Goal: Information Seeking & Learning: Learn about a topic

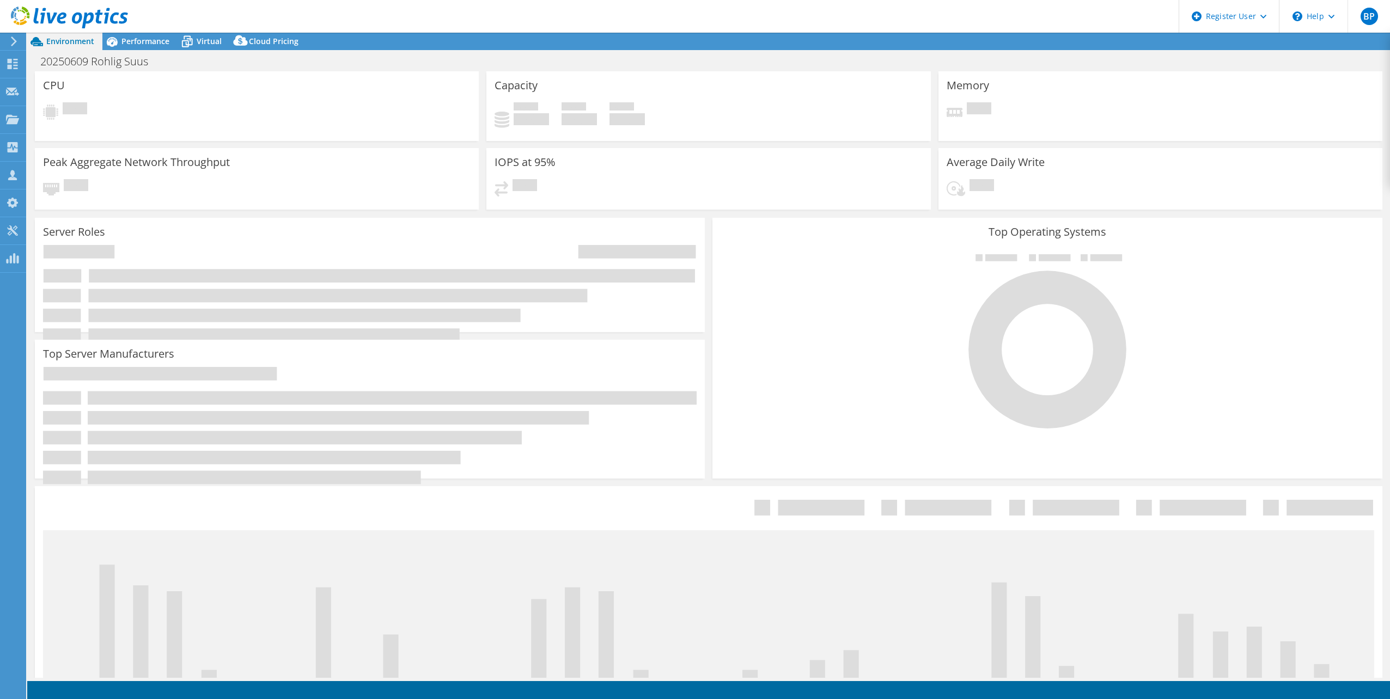
select select "USD"
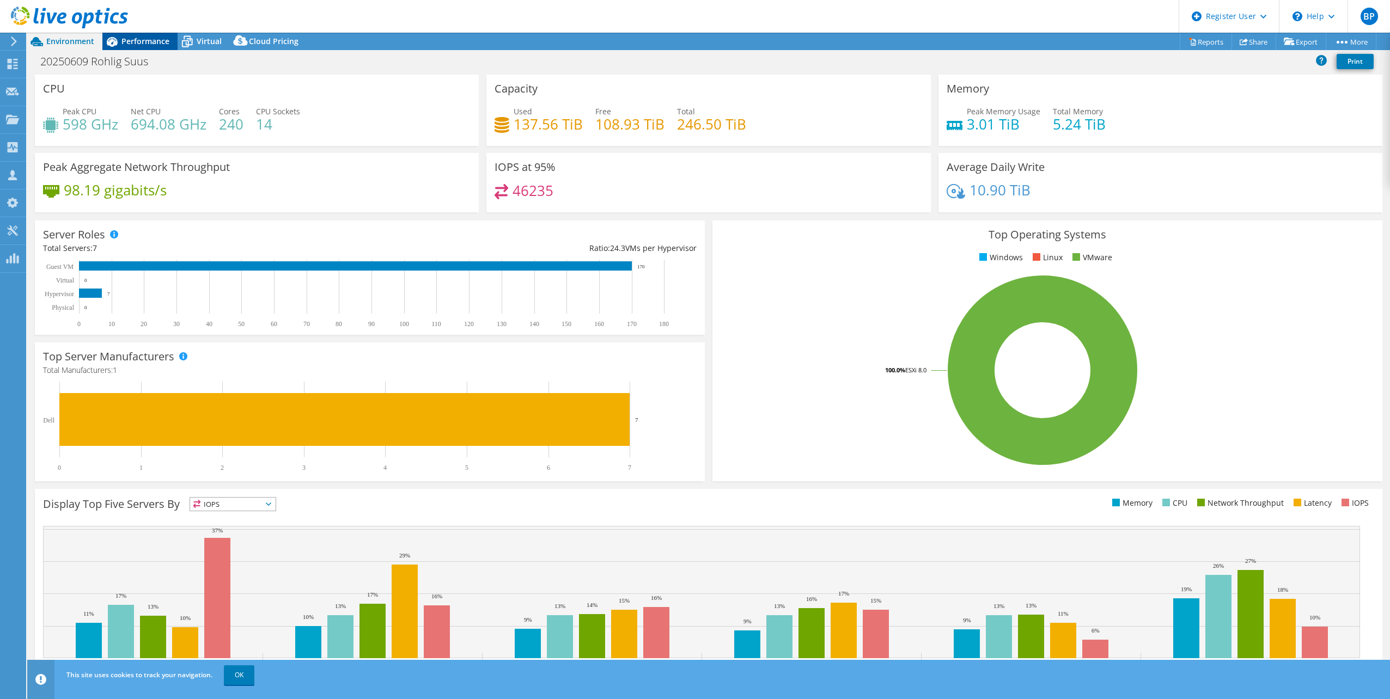
click at [144, 40] on span "Performance" at bounding box center [145, 41] width 48 height 10
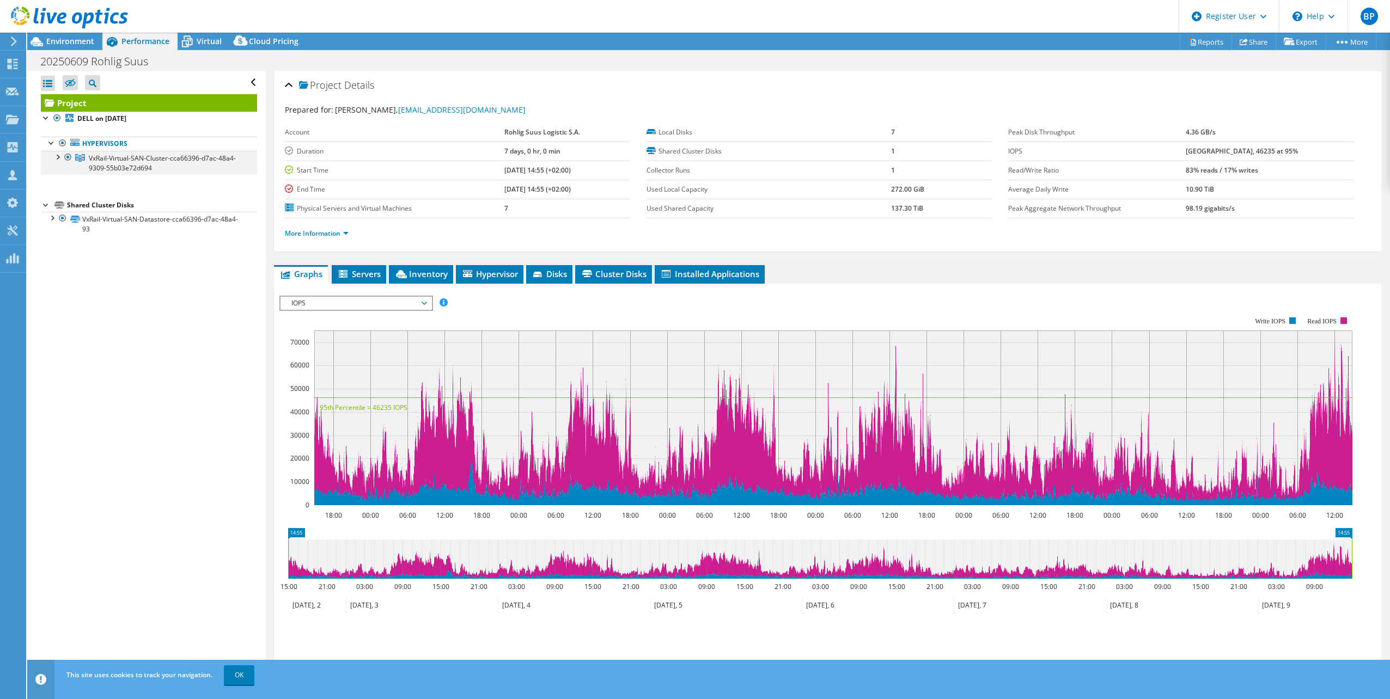
click at [56, 157] on div at bounding box center [57, 156] width 11 height 11
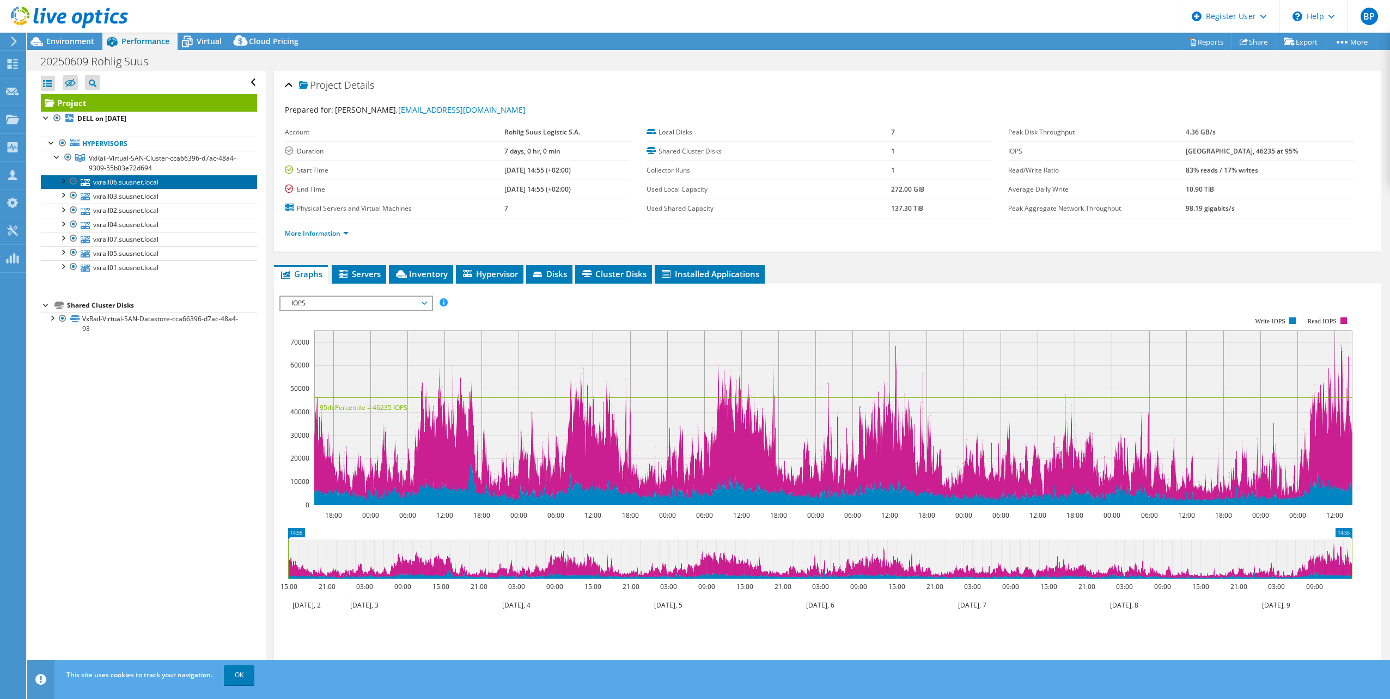
click at [88, 187] on link "vxrail06.suusnet.local" at bounding box center [149, 182] width 216 height 14
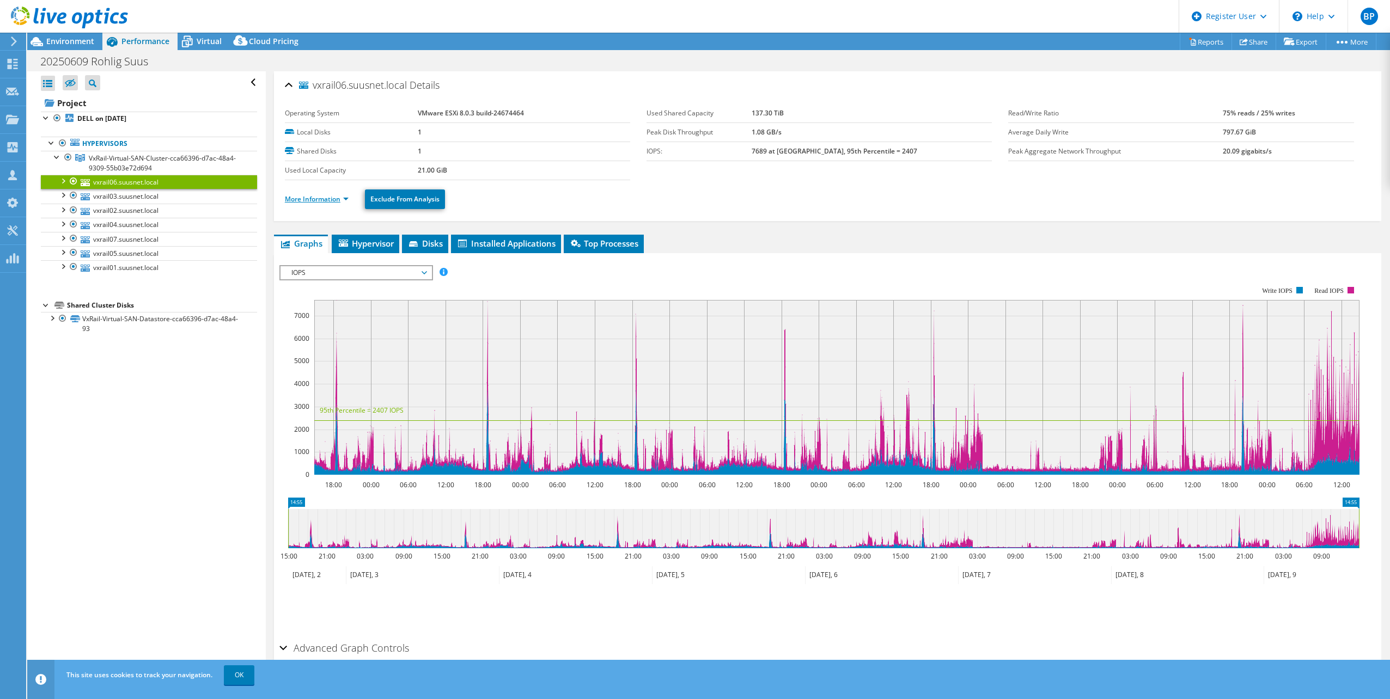
click at [317, 200] on link "More Information" at bounding box center [317, 198] width 64 height 9
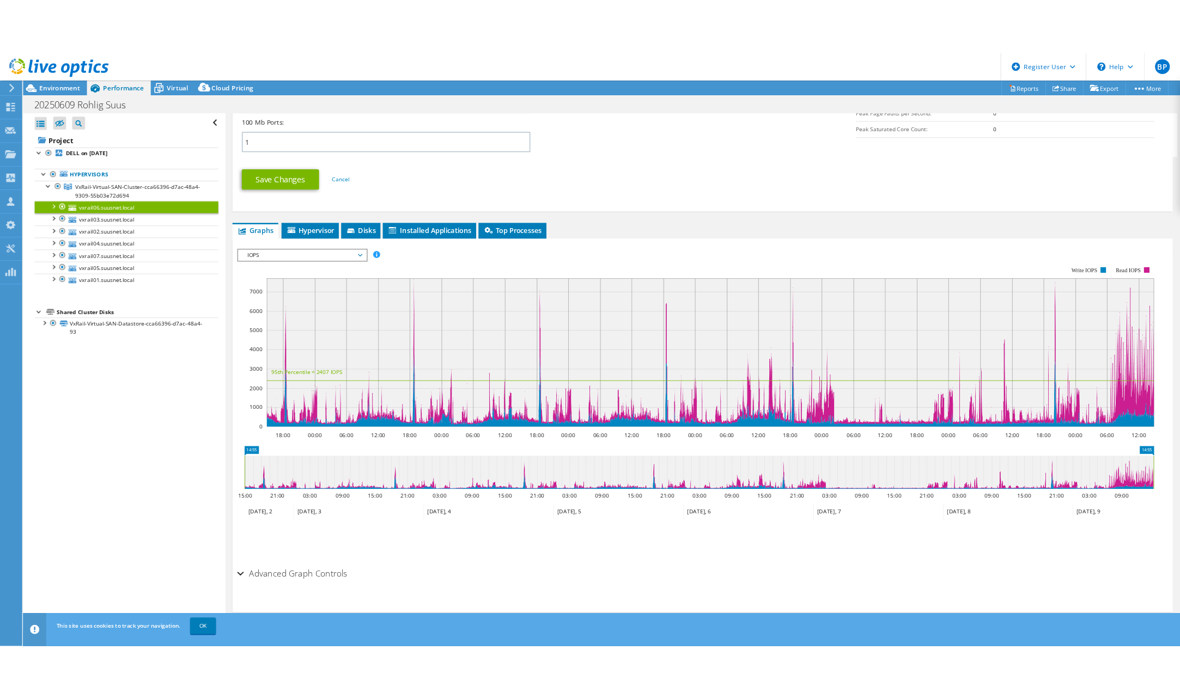
scroll to position [202, 0]
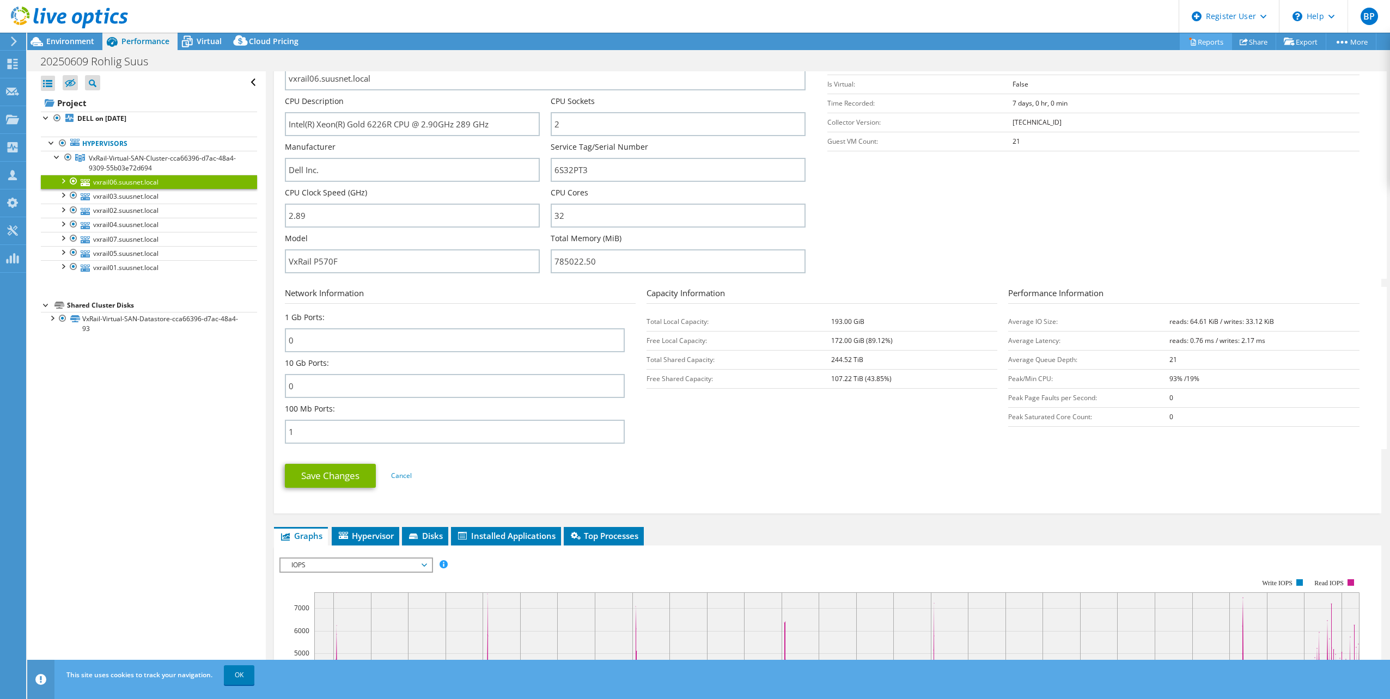
click at [1201, 34] on link "Reports" at bounding box center [1206, 41] width 52 height 17
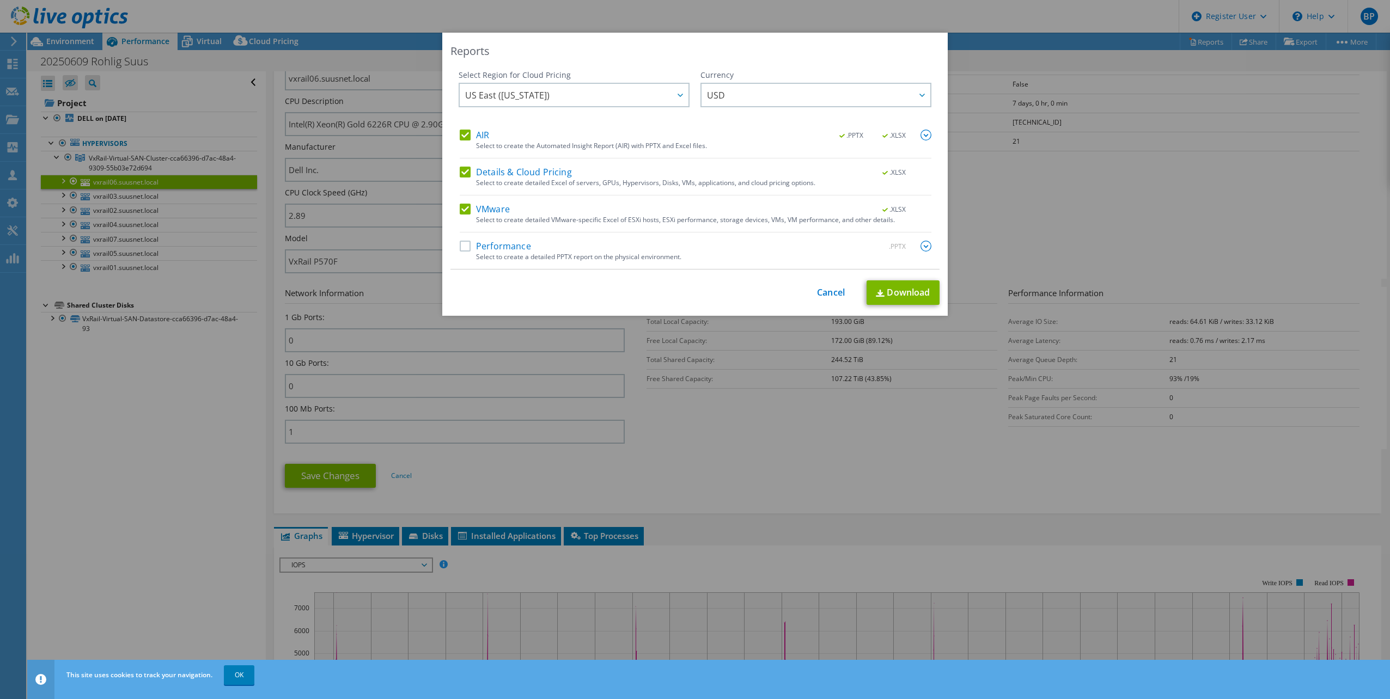
click at [455, 173] on div "Select Region for Cloud Pricing Asia Pacific (Hong Kong) Asia Pacific (Mumbai) …" at bounding box center [695, 170] width 489 height 200
click at [461, 132] on label "AIR" at bounding box center [474, 135] width 29 height 11
click at [0, 0] on input "AIR" at bounding box center [0, 0] width 0 height 0
click at [452, 168] on div "Select Region for Cloud Pricing Asia Pacific (Hong Kong) Asia Pacific (Mumbai) …" at bounding box center [695, 170] width 489 height 200
drag, startPoint x: 462, startPoint y: 170, endPoint x: 453, endPoint y: 194, distance: 25.7
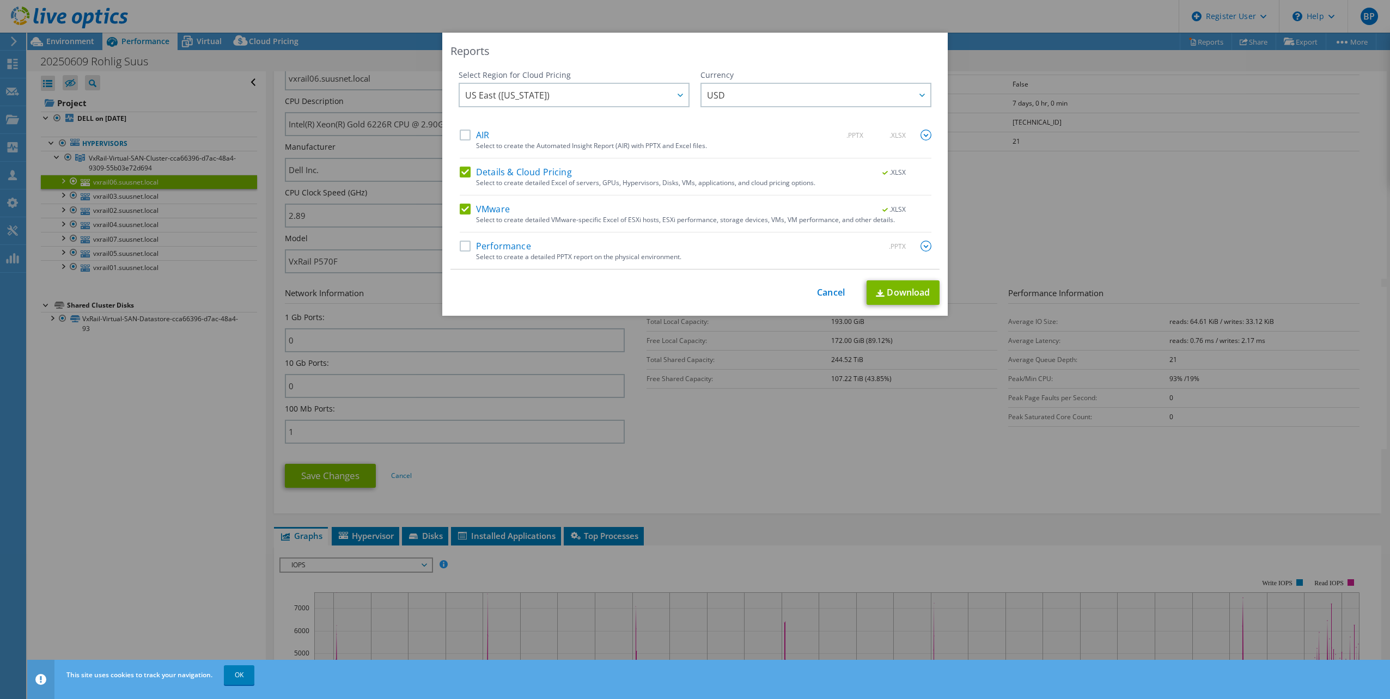
click at [461, 170] on label "Details & Cloud Pricing" at bounding box center [516, 172] width 112 height 11
click at [0, 0] on input "Details & Cloud Pricing" at bounding box center [0, 0] width 0 height 0
click at [914, 295] on link "Download" at bounding box center [903, 293] width 73 height 25
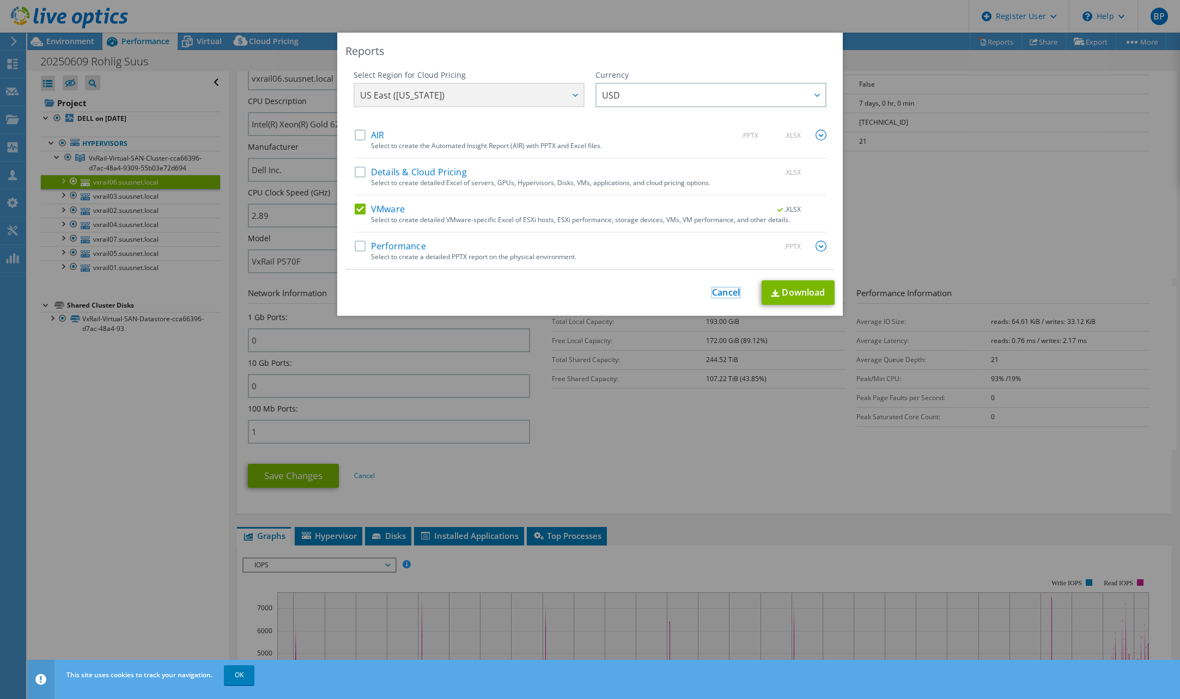
click at [717, 294] on link "Cancel" at bounding box center [726, 293] width 28 height 10
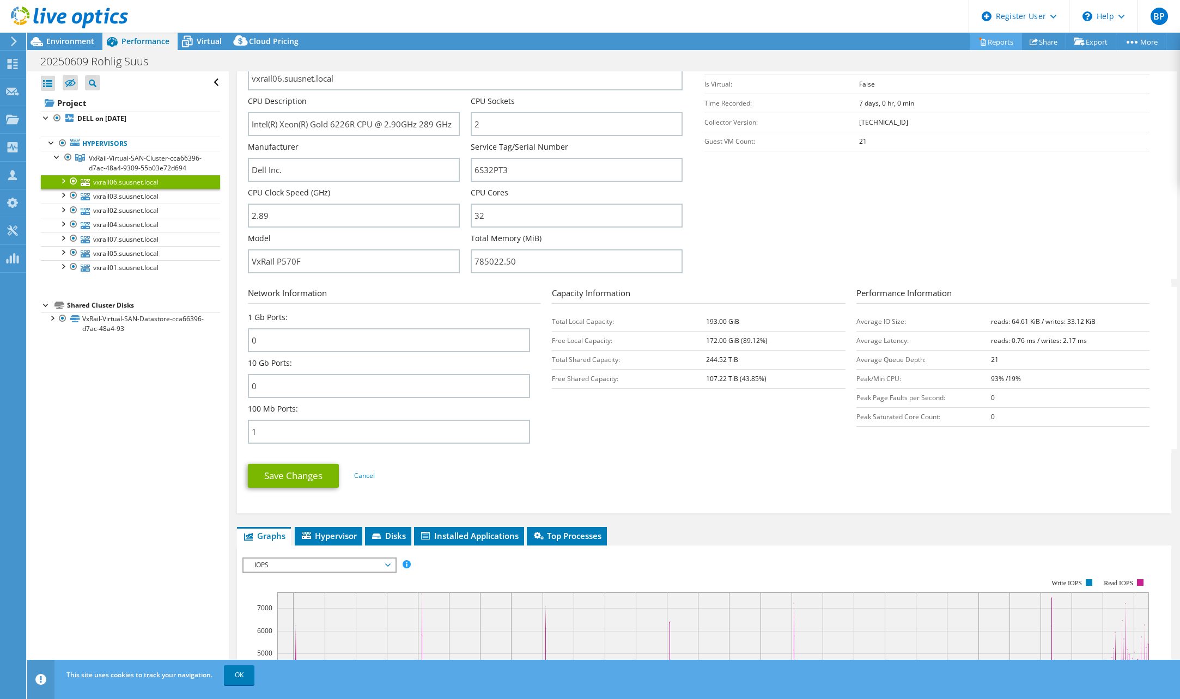
click at [989, 42] on link "Reports" at bounding box center [996, 41] width 52 height 17
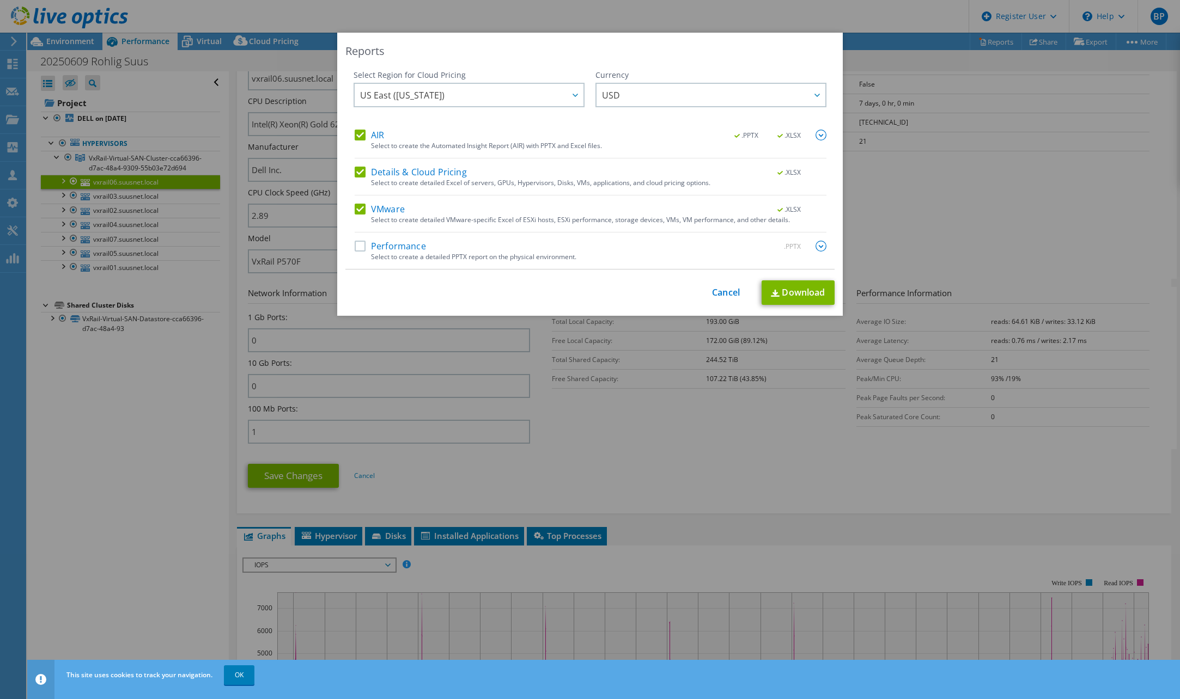
drag, startPoint x: 358, startPoint y: 181, endPoint x: 355, endPoint y: 157, distance: 24.3
click at [358, 180] on div "Details & Cloud Pricing .XLSX Select to create detailed Excel of servers, GPUs,…" at bounding box center [591, 181] width 472 height 29
click at [355, 168] on label "Details & Cloud Pricing" at bounding box center [411, 172] width 112 height 11
click at [0, 0] on input "Details & Cloud Pricing" at bounding box center [0, 0] width 0 height 0
click at [355, 135] on label "AIR" at bounding box center [369, 135] width 29 height 11
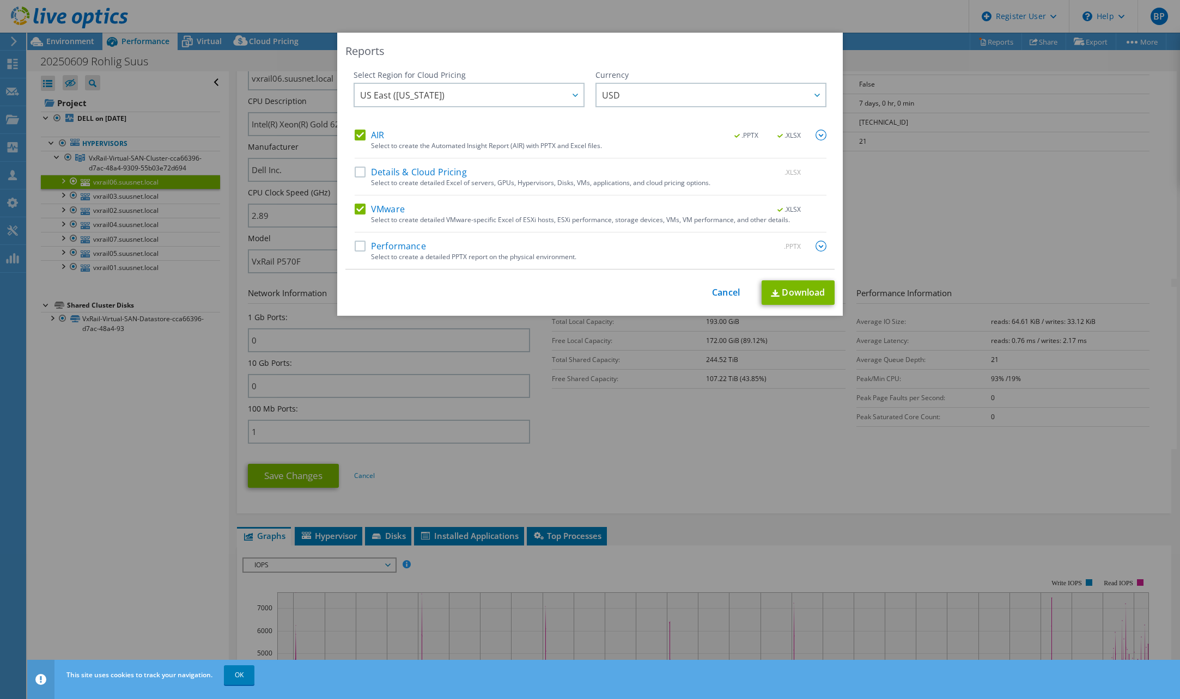
click at [0, 0] on input "AIR" at bounding box center [0, 0] width 0 height 0
click at [715, 285] on div "This process may take a while, please wait... Cancel Download" at bounding box center [589, 293] width 489 height 25
click at [714, 295] on link "Cancel" at bounding box center [726, 293] width 28 height 10
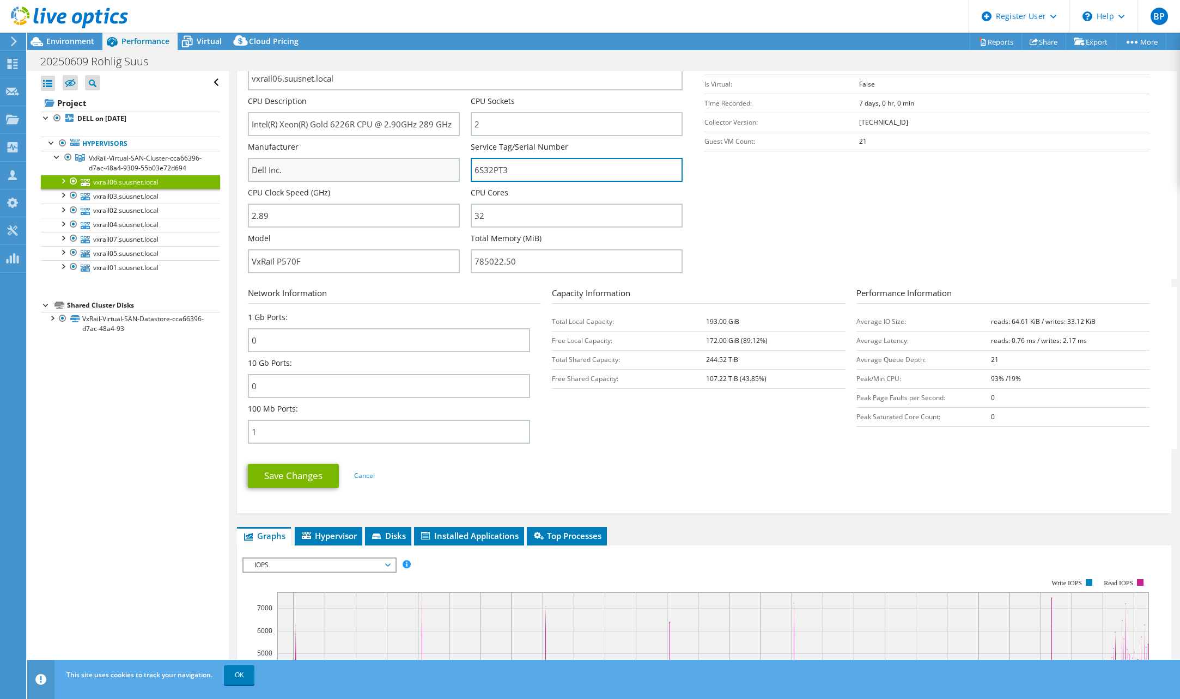
drag, startPoint x: 516, startPoint y: 167, endPoint x: 378, endPoint y: 168, distance: 138.4
click at [411, 50] on div "Server Name vxrail06.suusnet.local CPU Description Intel(R) Xeon(R) Gold 6226R …" at bounding box center [470, 50] width 445 height 0
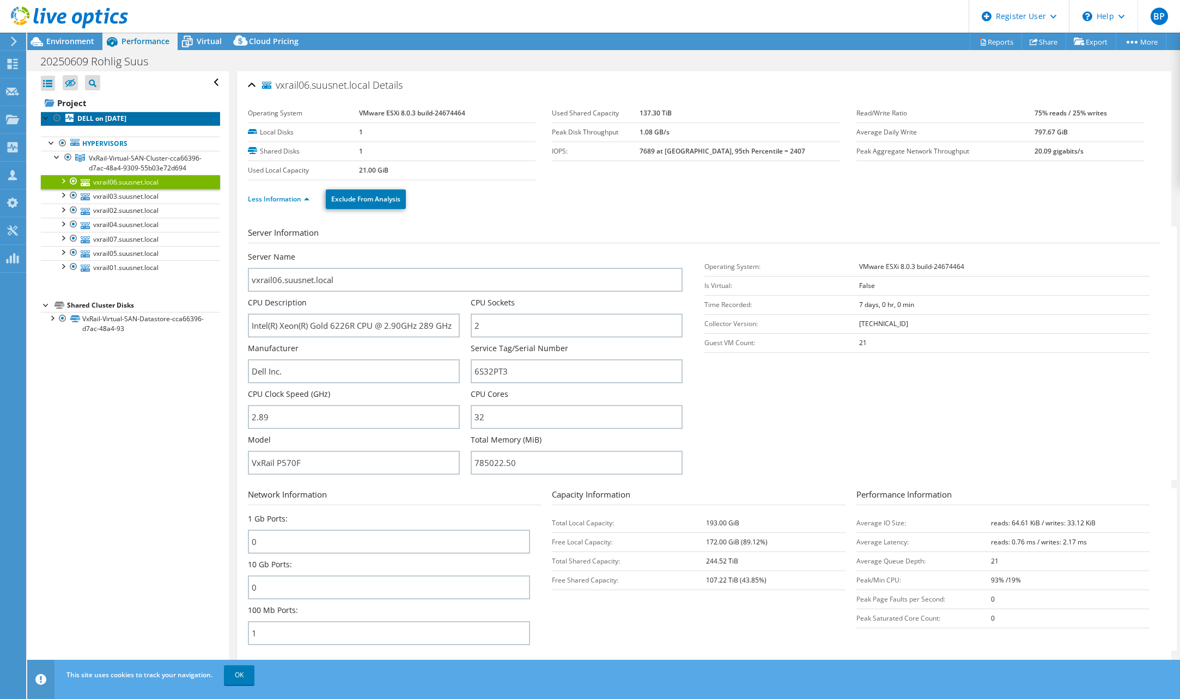
click at [107, 113] on link "DELL on 6/9/2025" at bounding box center [130, 119] width 179 height 14
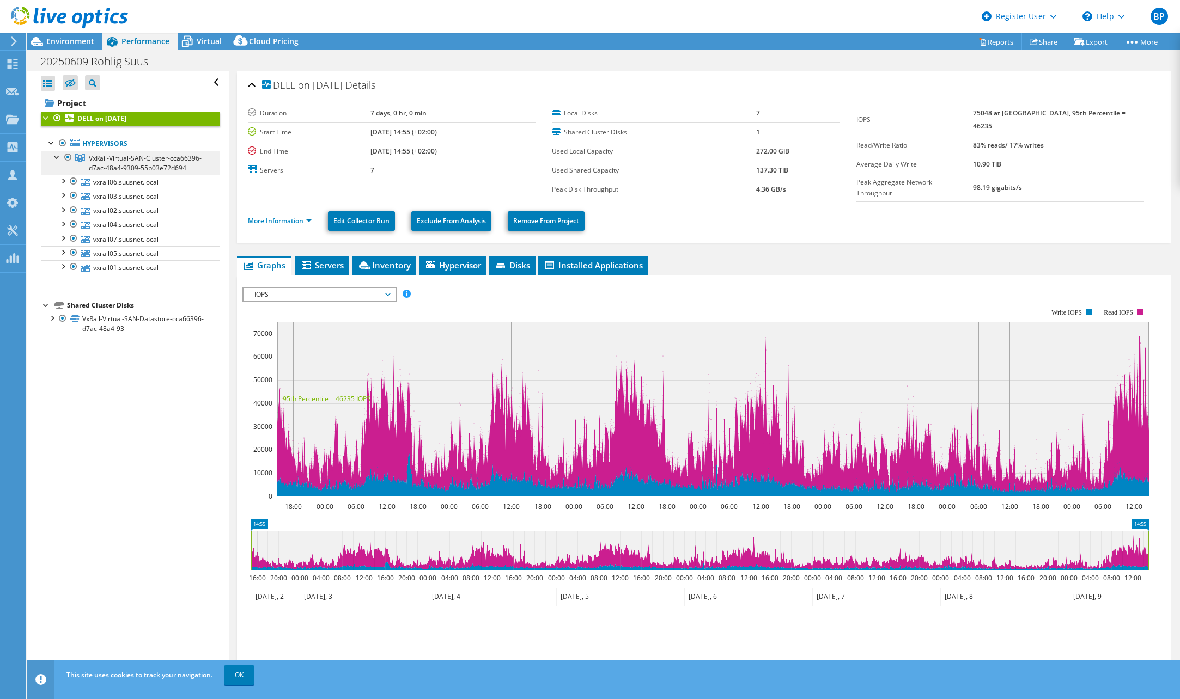
click at [126, 164] on span "VxRail-Virtual-SAN-Cluster-cca66396-d7ac-48a4-9309-55b03e72d694" at bounding box center [145, 163] width 113 height 19
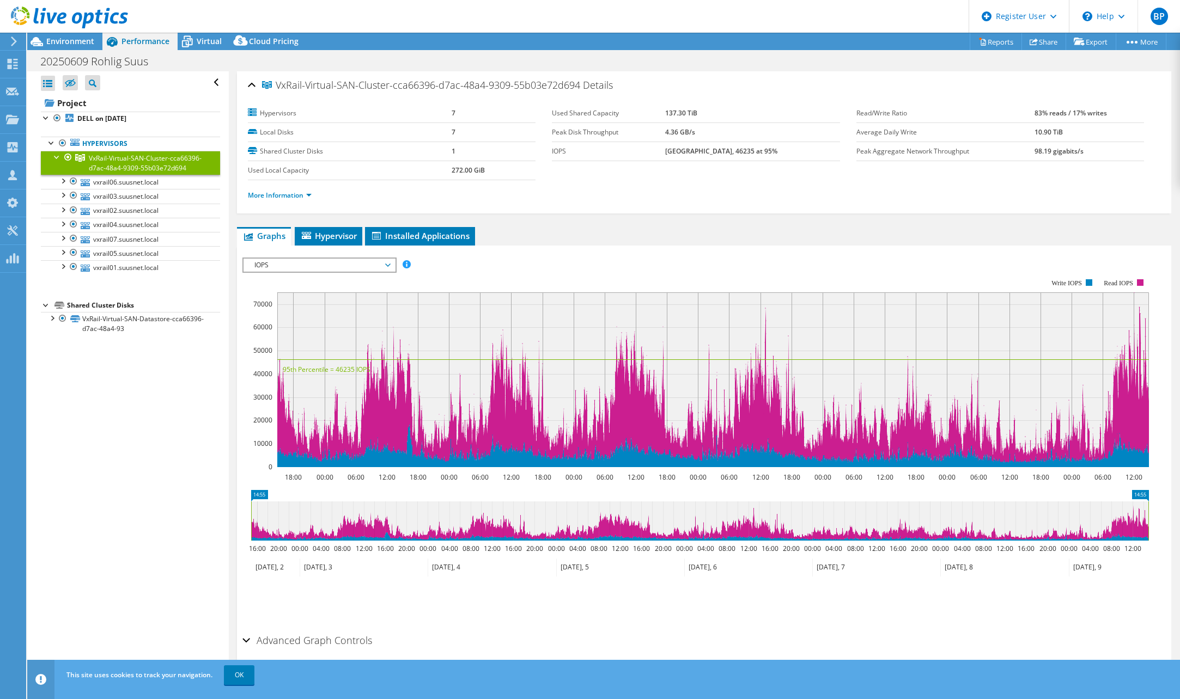
drag, startPoint x: 713, startPoint y: 113, endPoint x: 649, endPoint y: 109, distance: 63.9
click at [649, 109] on tr "Used Shared Capacity 137.30 TiB" at bounding box center [696, 113] width 288 height 19
click at [665, 112] on label "Used Shared Capacity" at bounding box center [608, 113] width 113 height 11
click at [678, 111] on b "137.30 TiB" at bounding box center [681, 112] width 32 height 9
drag, startPoint x: 677, startPoint y: 111, endPoint x: 698, endPoint y: 113, distance: 22.0
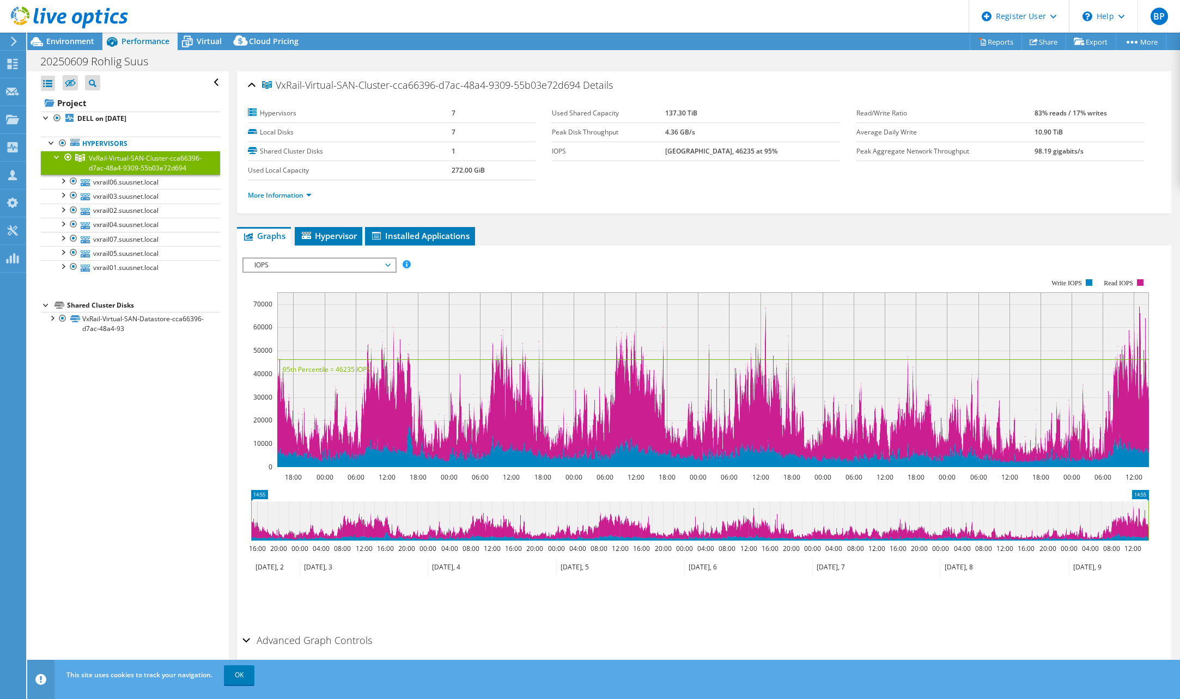
click at [698, 113] on tr "Used Shared Capacity 137.30 TiB" at bounding box center [696, 113] width 288 height 19
copy tr "137.30"
click at [112, 336] on link "VxRail-Virtual-SAN-Datastore-cca66396-d7ac-48a4-93" at bounding box center [130, 324] width 179 height 24
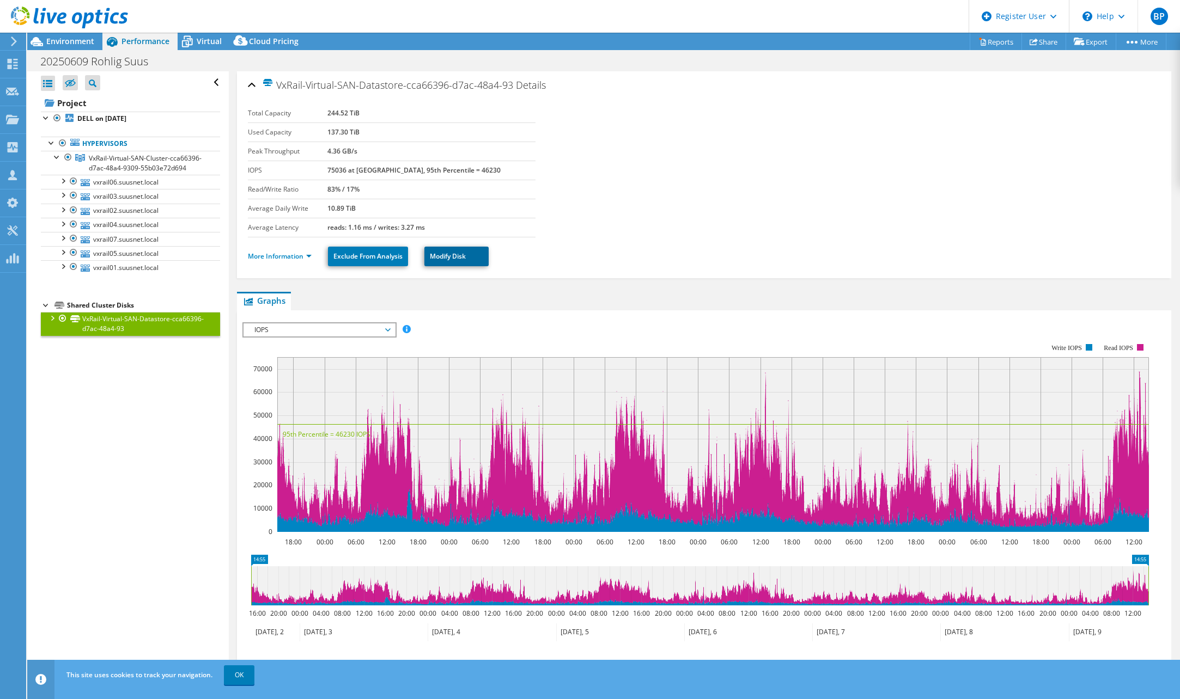
click at [472, 254] on link "Modify Disk" at bounding box center [456, 257] width 64 height 20
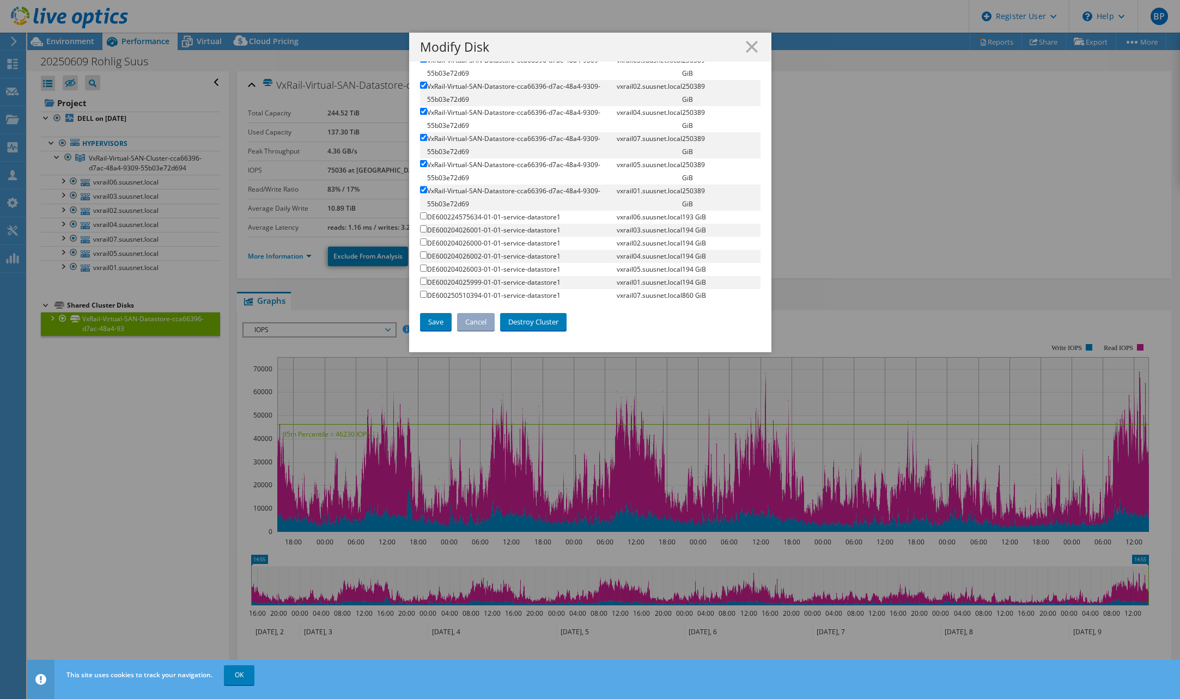
scroll to position [86, 0]
click at [865, 135] on div "Modify Disk Cluster Disk: VxRail-Virtual-SAN-Datastore-cca66396-d7ac-48a4-93 Na…" at bounding box center [590, 350] width 1180 height 634
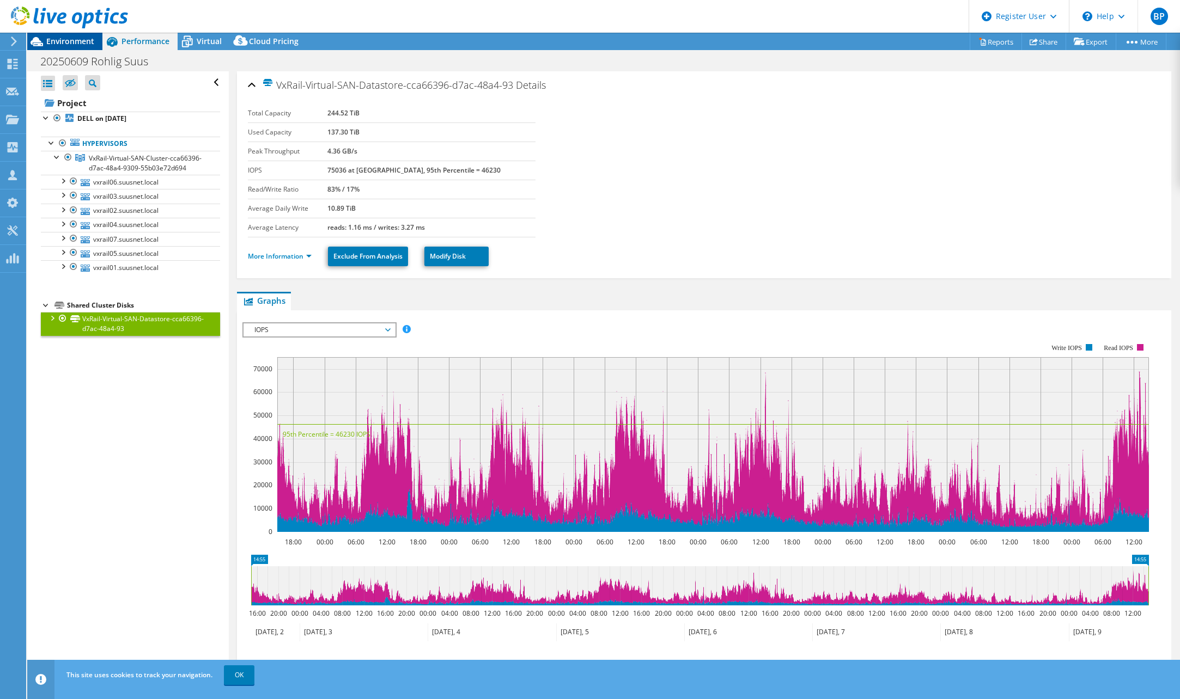
click at [66, 45] on span "Environment" at bounding box center [70, 41] width 48 height 10
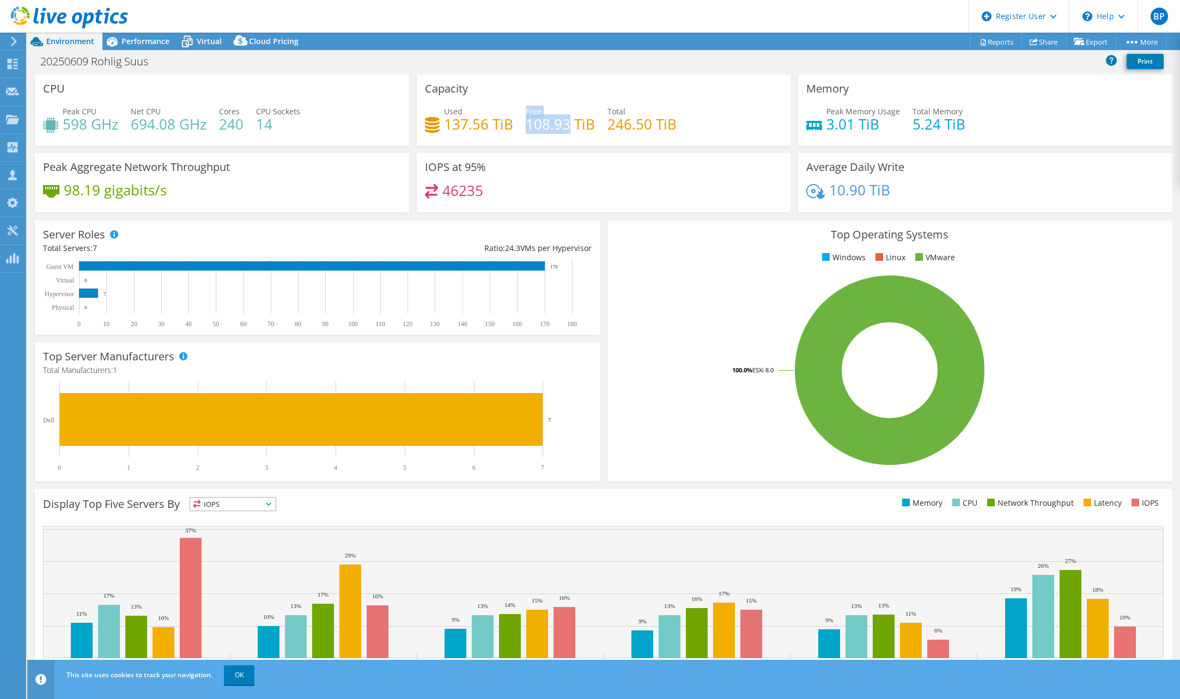
drag, startPoint x: 521, startPoint y: 129, endPoint x: 563, endPoint y: 123, distance: 41.8
click at [563, 123] on div "Used 137.56 TiB Free 108.93 TiB Total 246.50 TiB" at bounding box center [604, 123] width 358 height 35
drag, startPoint x: 563, startPoint y: 123, endPoint x: 557, endPoint y: 129, distance: 8.1
click at [557, 129] on h4 "108.93 TiB" at bounding box center [560, 124] width 69 height 12
drag, startPoint x: 525, startPoint y: 124, endPoint x: 567, endPoint y: 123, distance: 41.9
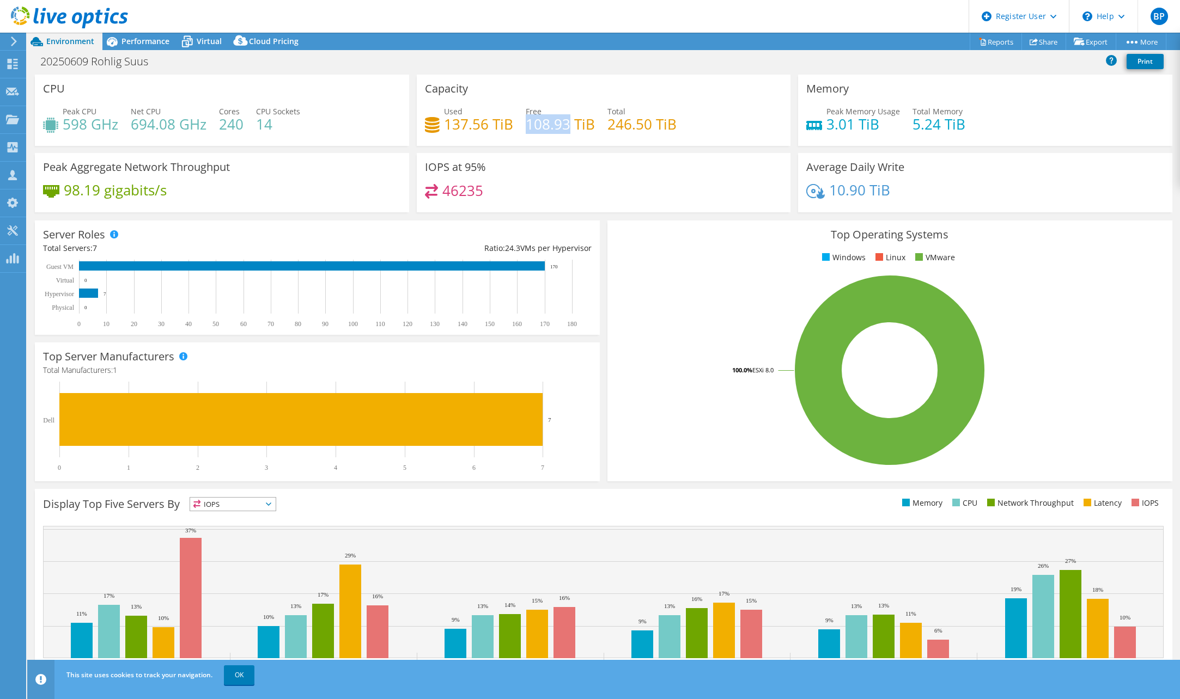
click at [567, 123] on h4 "108.93 TiB" at bounding box center [560, 124] width 69 height 12
copy h4 "108.93"
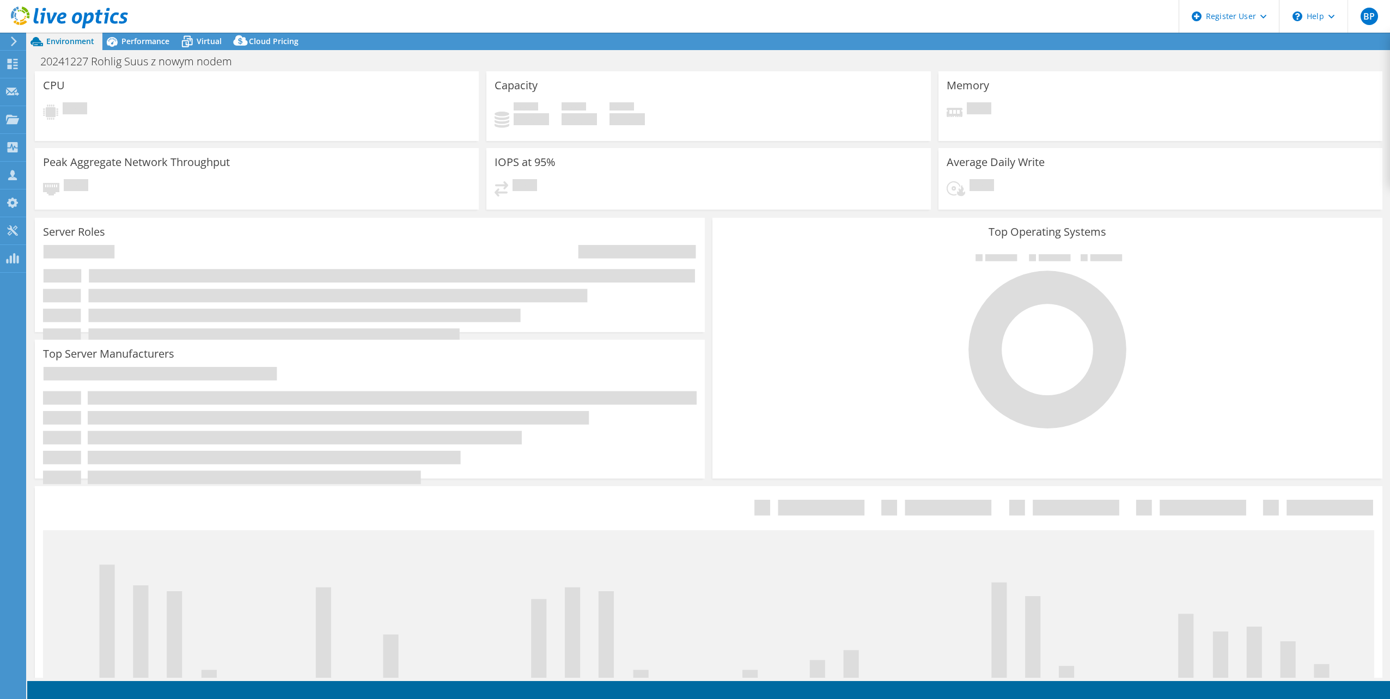
select select "USD"
select select "EUFrankfurt"
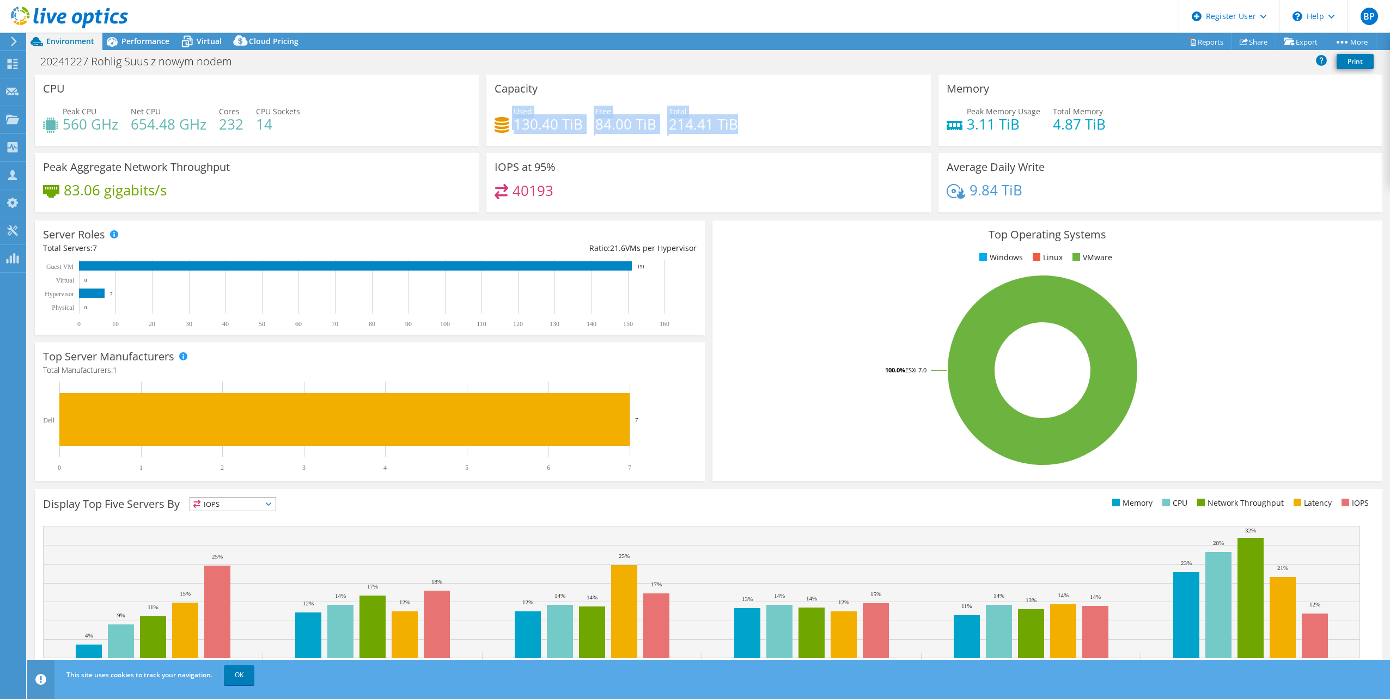
drag, startPoint x: 793, startPoint y: 125, endPoint x: 493, endPoint y: 112, distance: 299.9
click at [495, 112] on div "Used 130.40 TiB Free 84.00 TiB Total 214.41 TiB" at bounding box center [709, 123] width 428 height 35
click at [825, 77] on div "Capacity Used 130.40 TiB Free 84.00 TiB Total 214.41 TiB" at bounding box center [708, 110] width 444 height 71
click at [207, 44] on span "Virtual" at bounding box center [209, 41] width 25 height 10
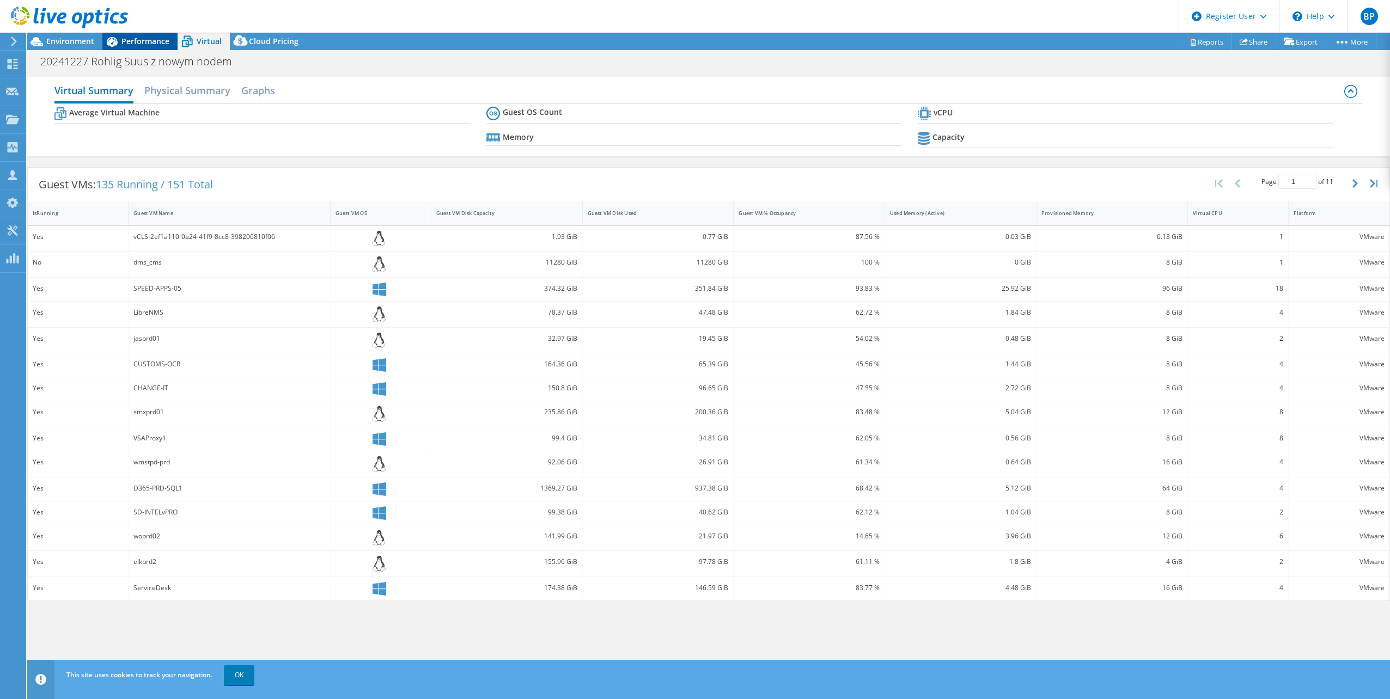
click at [135, 38] on span "Performance" at bounding box center [145, 41] width 48 height 10
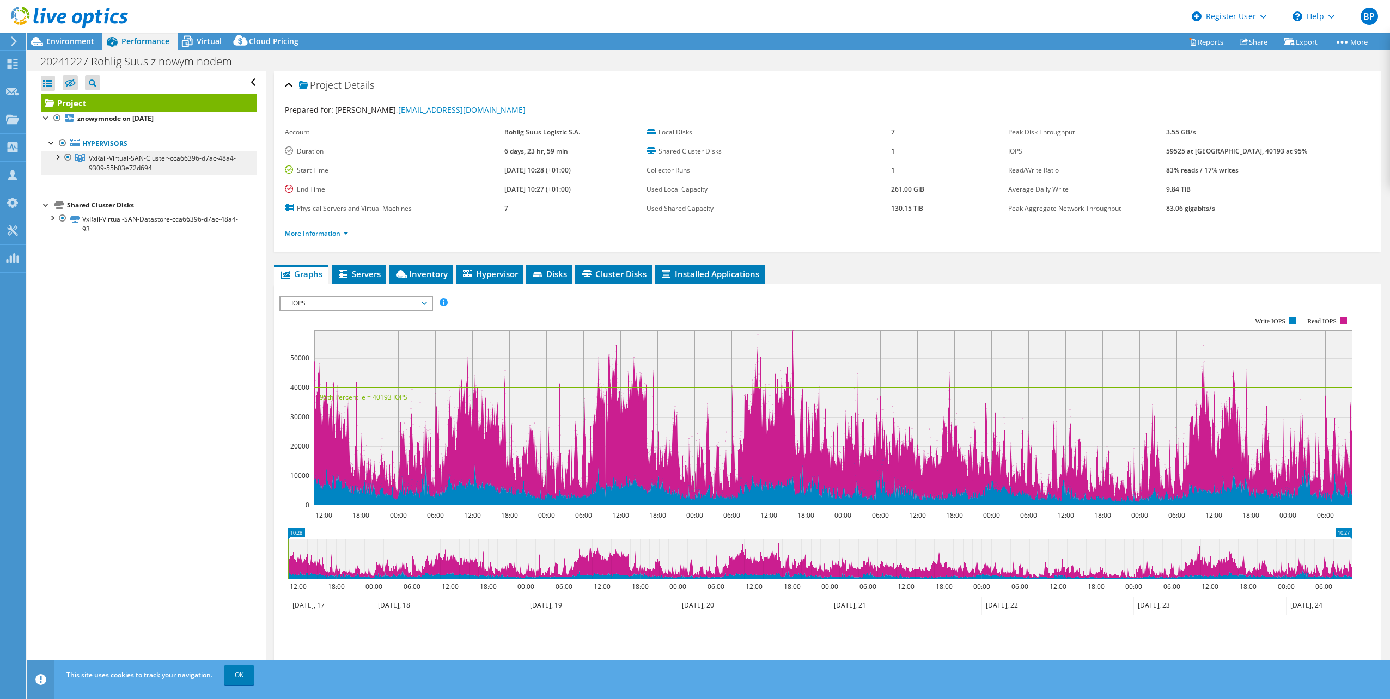
click at [137, 168] on span "VxRail-Virtual-SAN-Cluster-cca66396-d7ac-48a4-9309-55b03e72d694" at bounding box center [162, 163] width 147 height 19
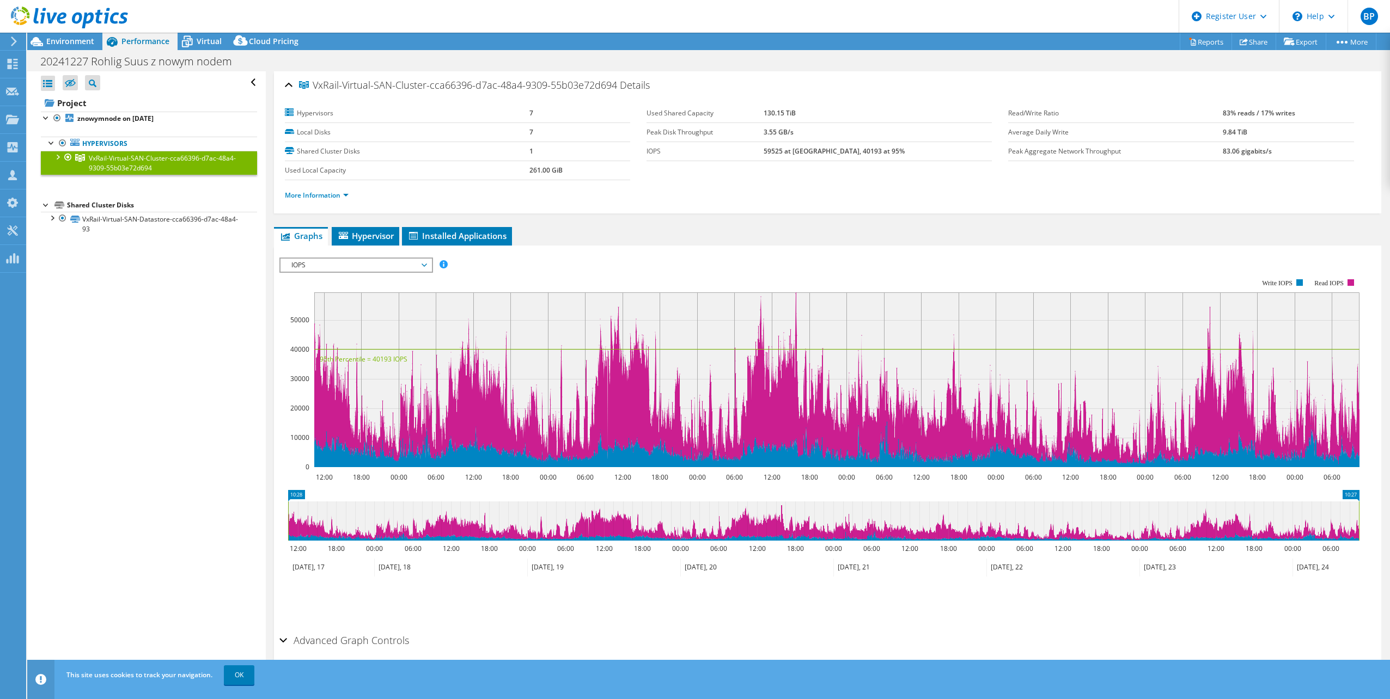
click at [373, 263] on span "IOPS" at bounding box center [356, 265] width 140 height 13
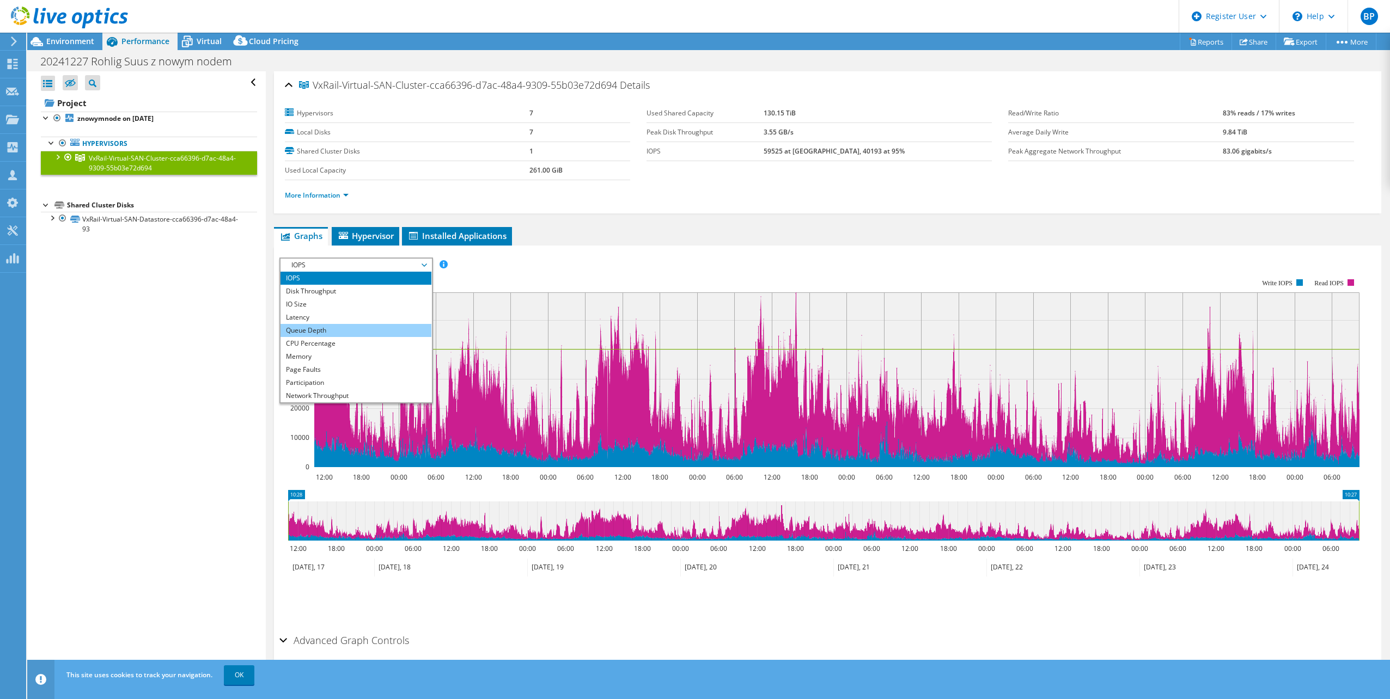
scroll to position [39, 0]
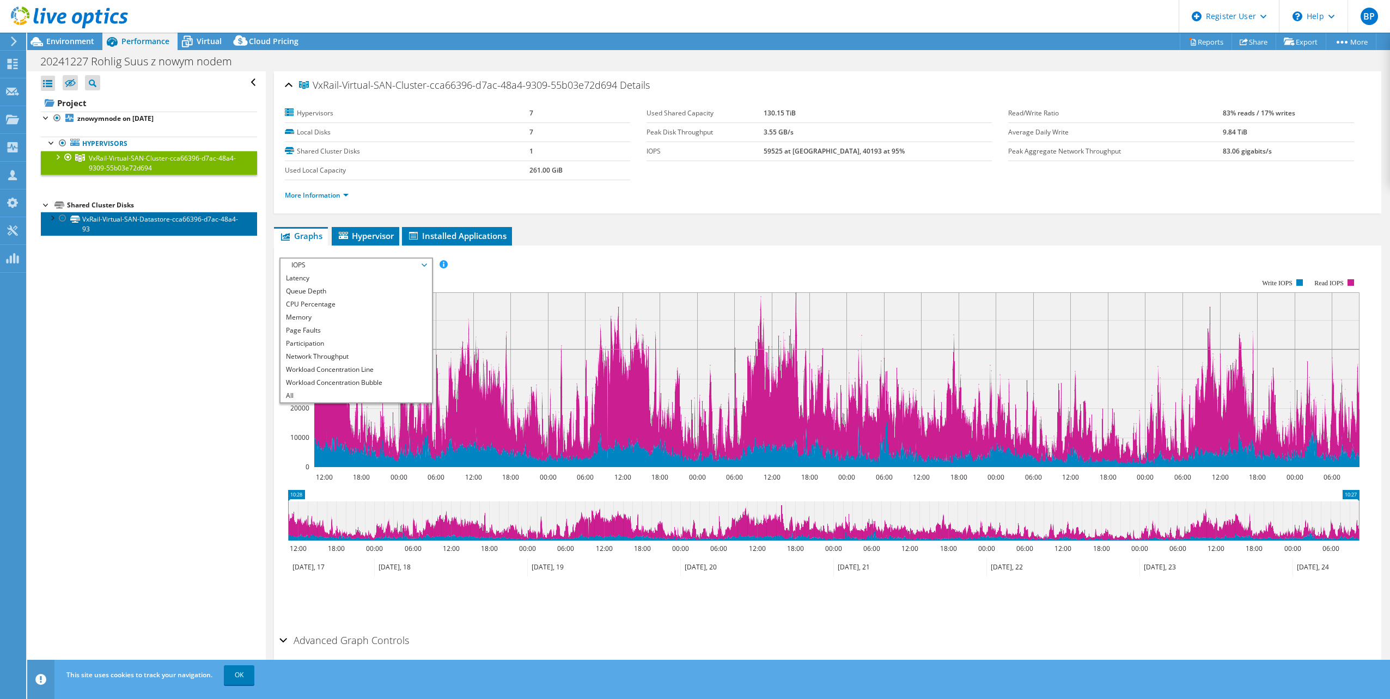
click at [136, 229] on link "VxRail-Virtual-SAN-Datastore-cca66396-d7ac-48a4-93" at bounding box center [149, 224] width 216 height 24
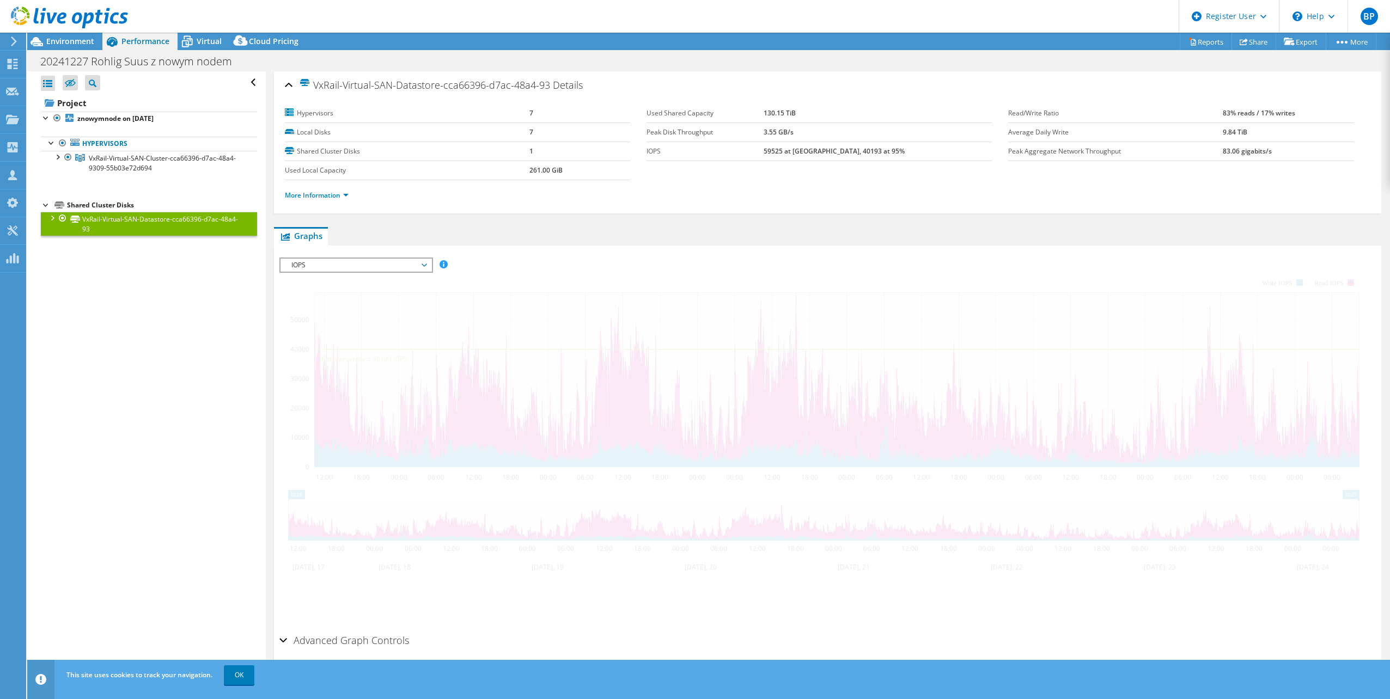
scroll to position [0, 0]
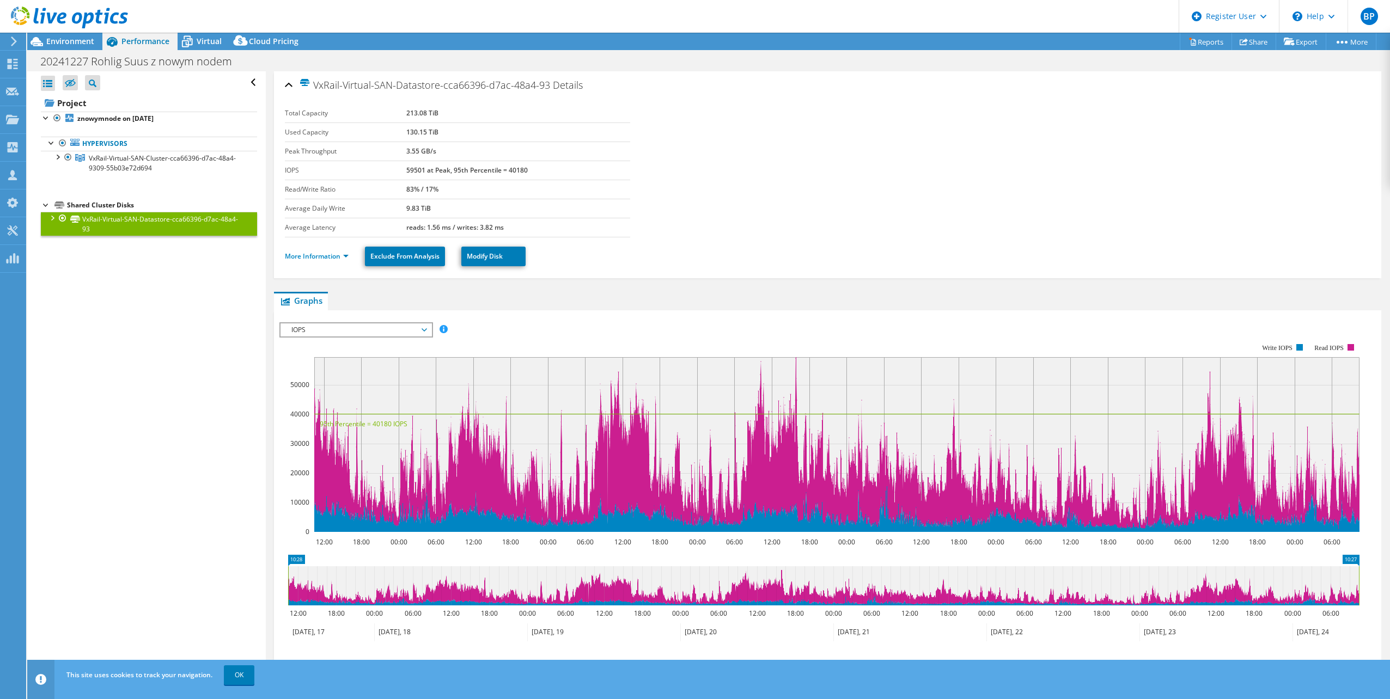
click at [306, 251] on li "More Information" at bounding box center [320, 257] width 70 height 12
click at [306, 252] on link "More Information" at bounding box center [317, 256] width 64 height 9
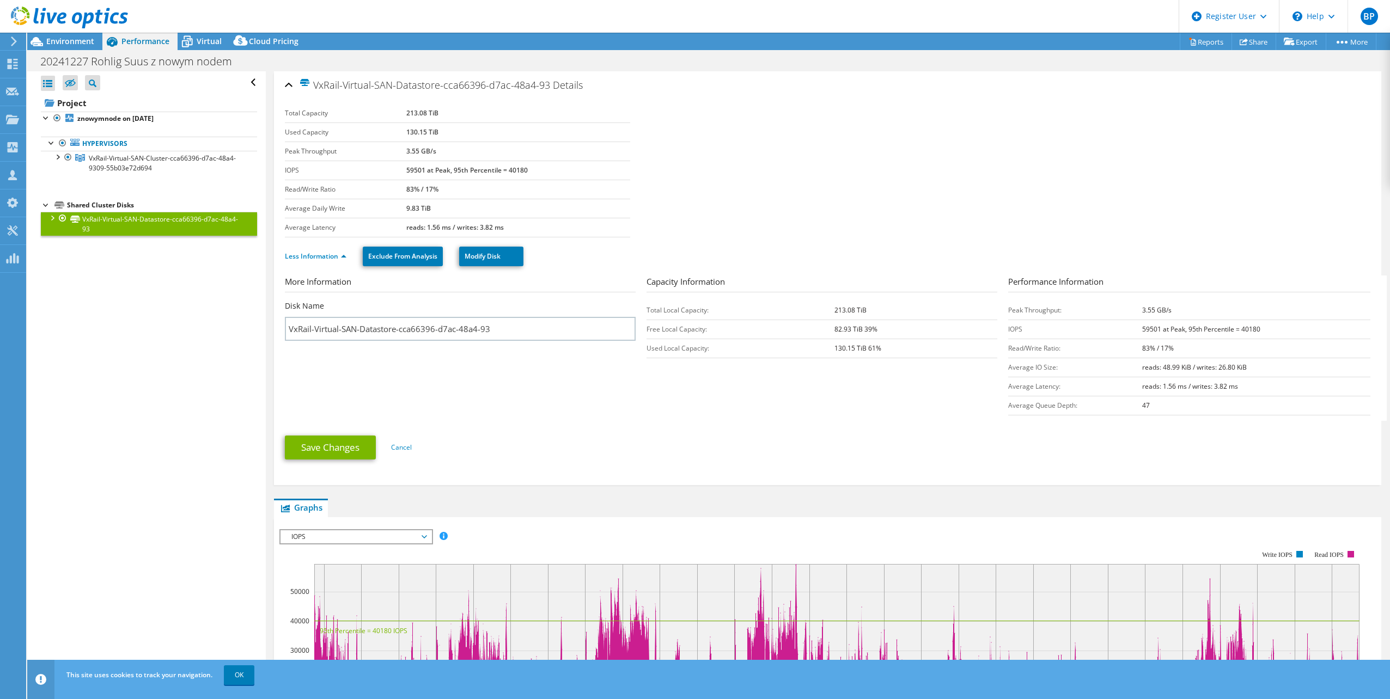
click at [48, 217] on div at bounding box center [51, 217] width 11 height 11
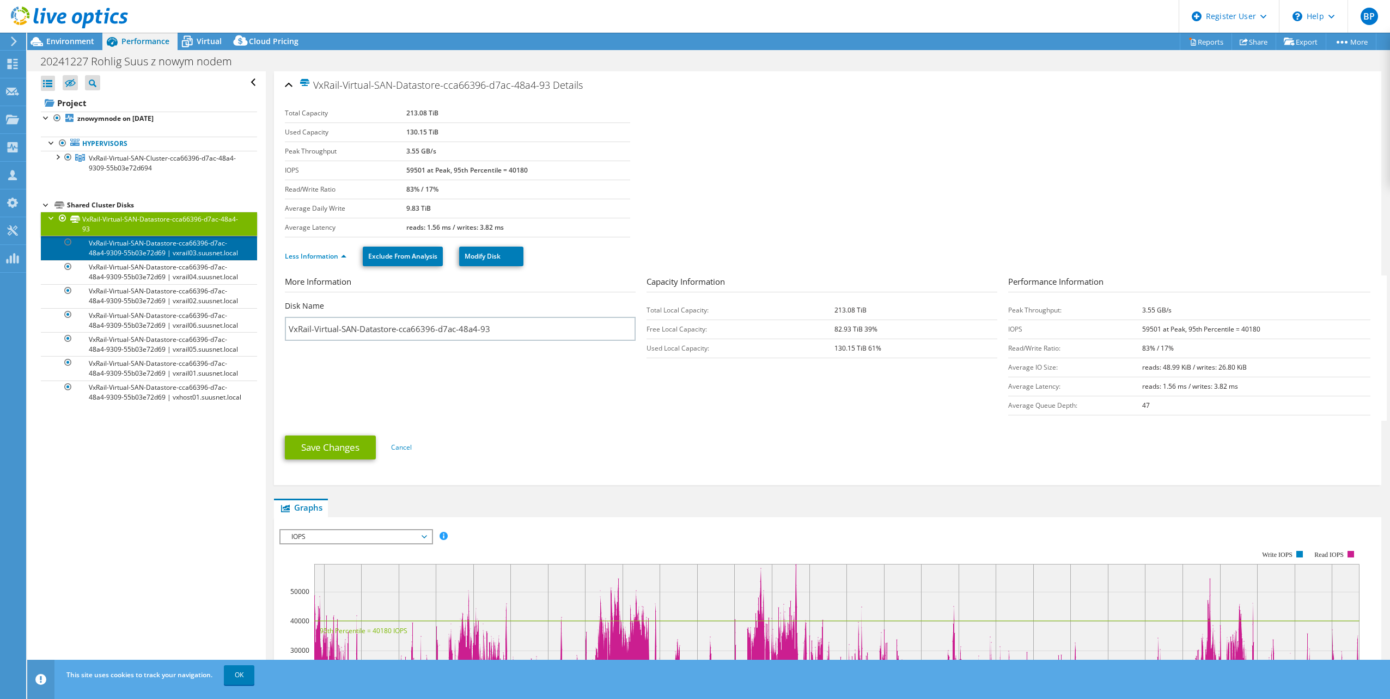
click at [107, 250] on link "VxRail-Virtual-SAN-Datastore-cca66396-d7ac-48a4-9309-55b03e72d69 | vxrail03.suu…" at bounding box center [149, 248] width 216 height 24
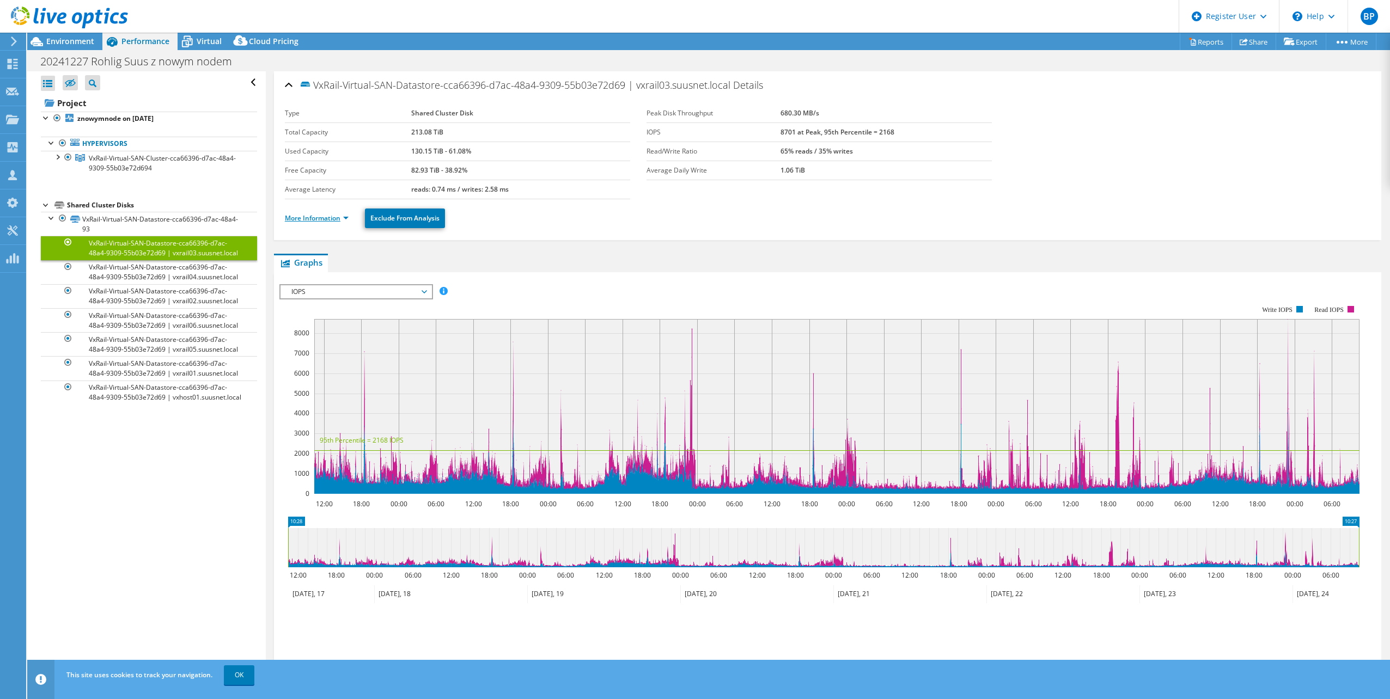
click at [314, 217] on link "More Information" at bounding box center [317, 218] width 64 height 9
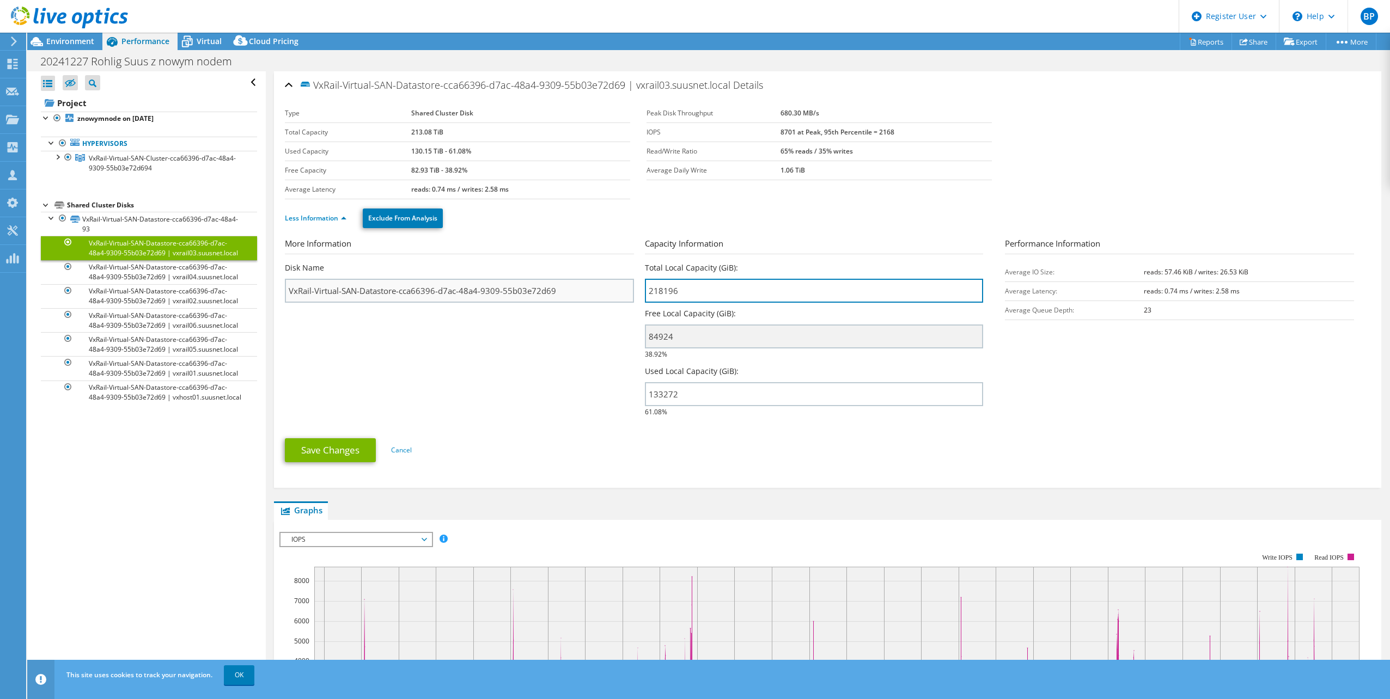
drag, startPoint x: 681, startPoint y: 293, endPoint x: 644, endPoint y: 350, distance: 67.7
click at [598, 294] on section "More Information Disk Name VxRail-Virtual-SAN-Datastore-cca66396-d7ac-48a4-9309…" at bounding box center [828, 331] width 1086 height 186
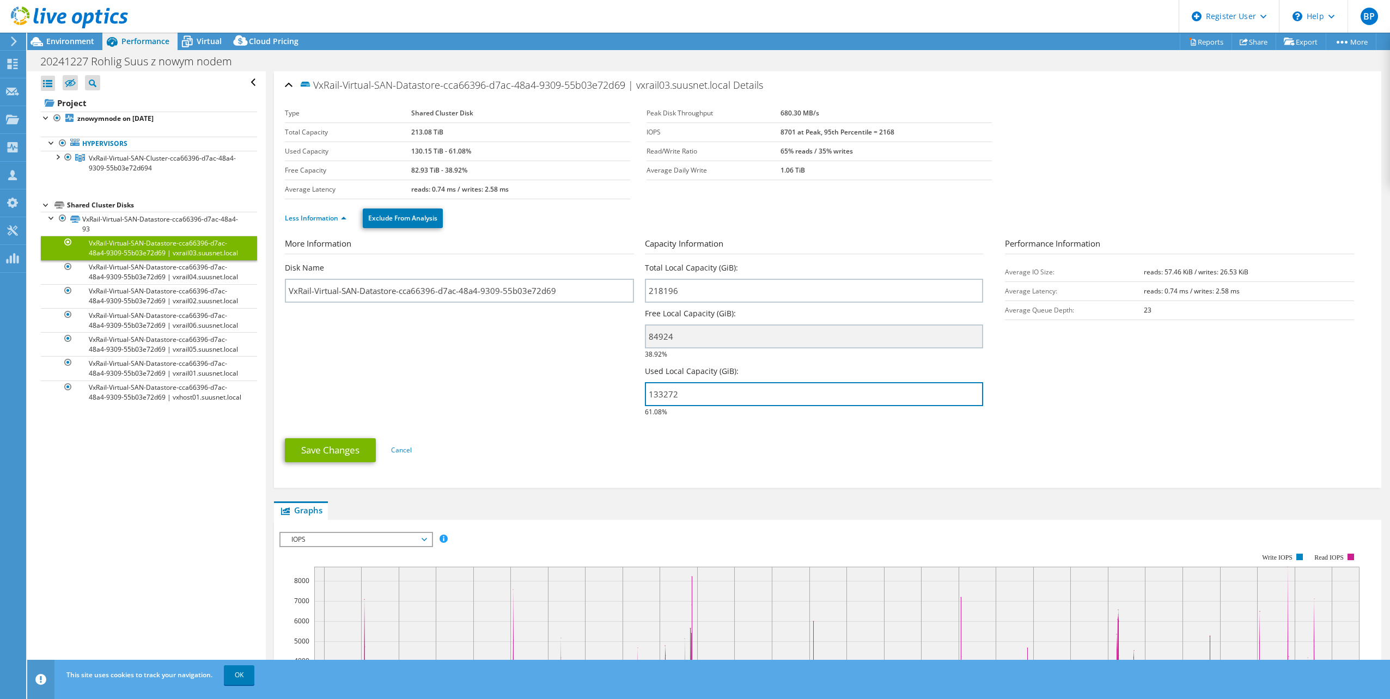
drag, startPoint x: 683, startPoint y: 391, endPoint x: 562, endPoint y: 403, distance: 122.1
click at [567, 405] on section "More Information Disk Name VxRail-Virtual-SAN-Datastore-cca66396-d7ac-48a4-9309…" at bounding box center [828, 331] width 1086 height 186
click at [118, 169] on span "VxRail-Virtual-SAN-Cluster-cca66396-d7ac-48a4-9309-55b03e72d694" at bounding box center [162, 163] width 147 height 19
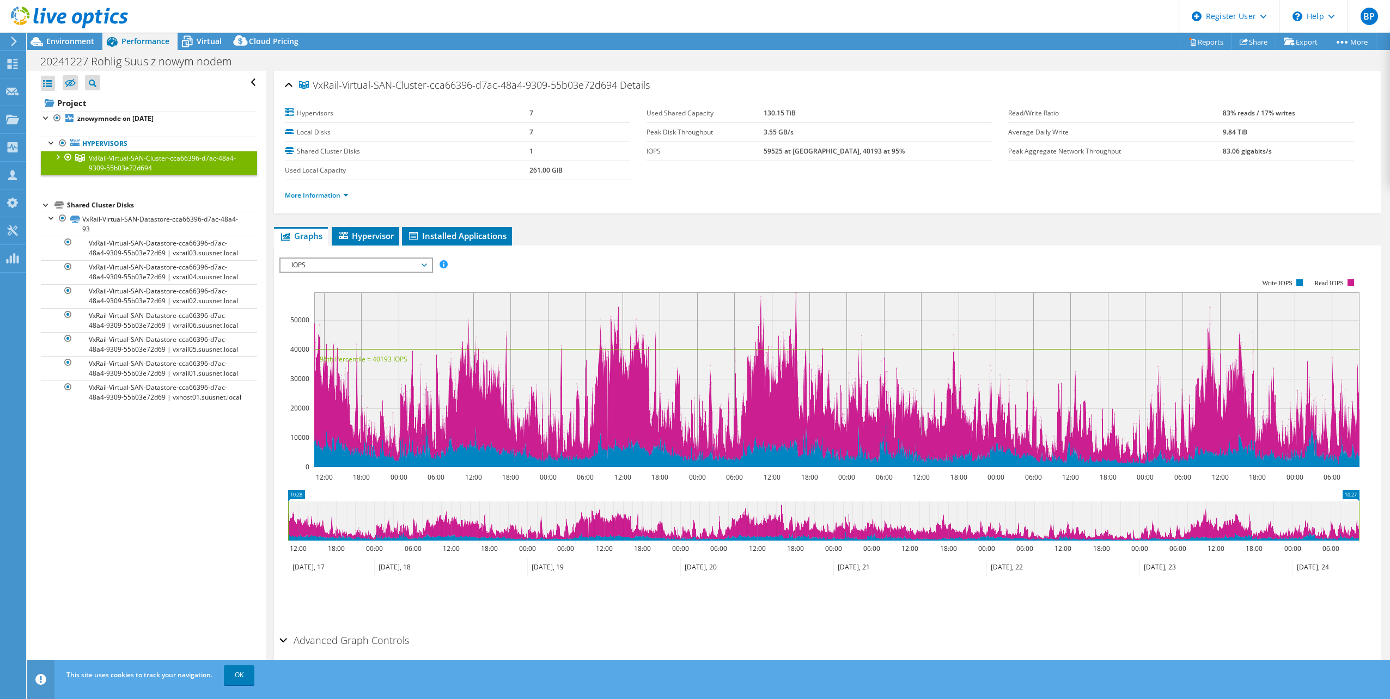
click at [58, 154] on div at bounding box center [57, 156] width 11 height 11
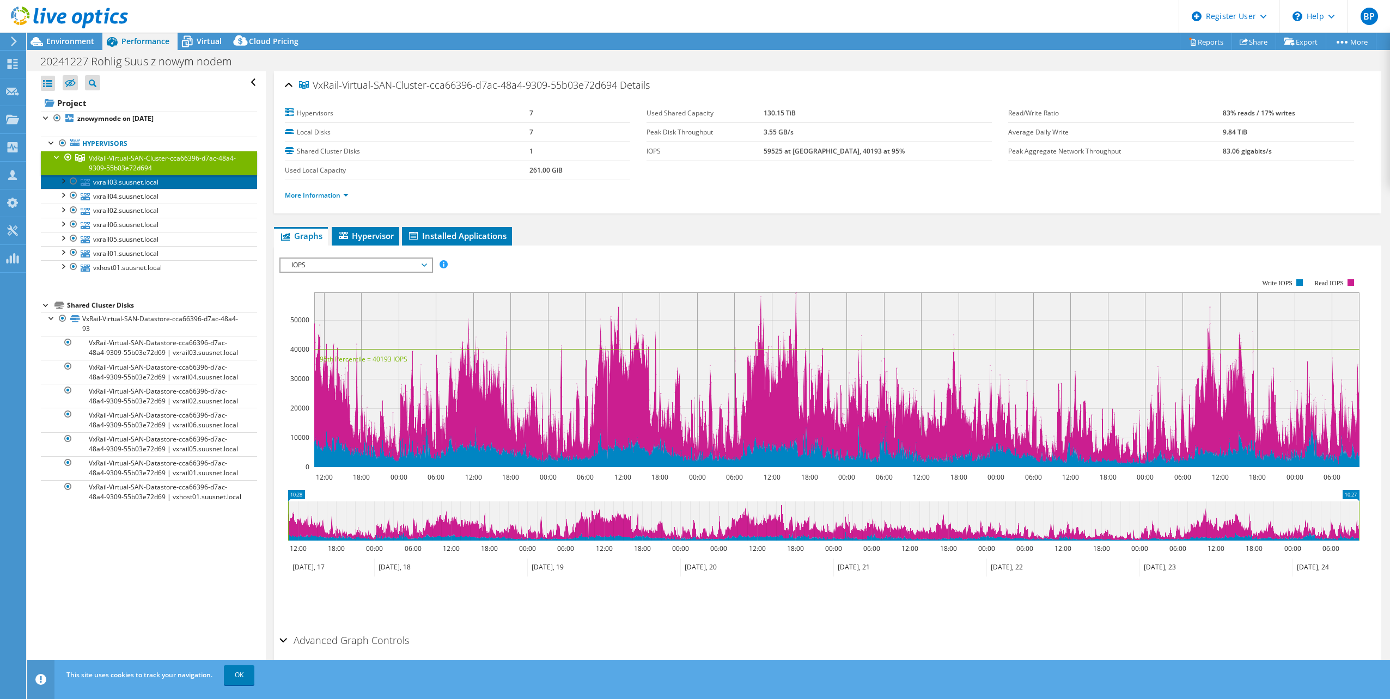
click at [101, 184] on link "vxrail03.suusnet.local" at bounding box center [149, 182] width 216 height 14
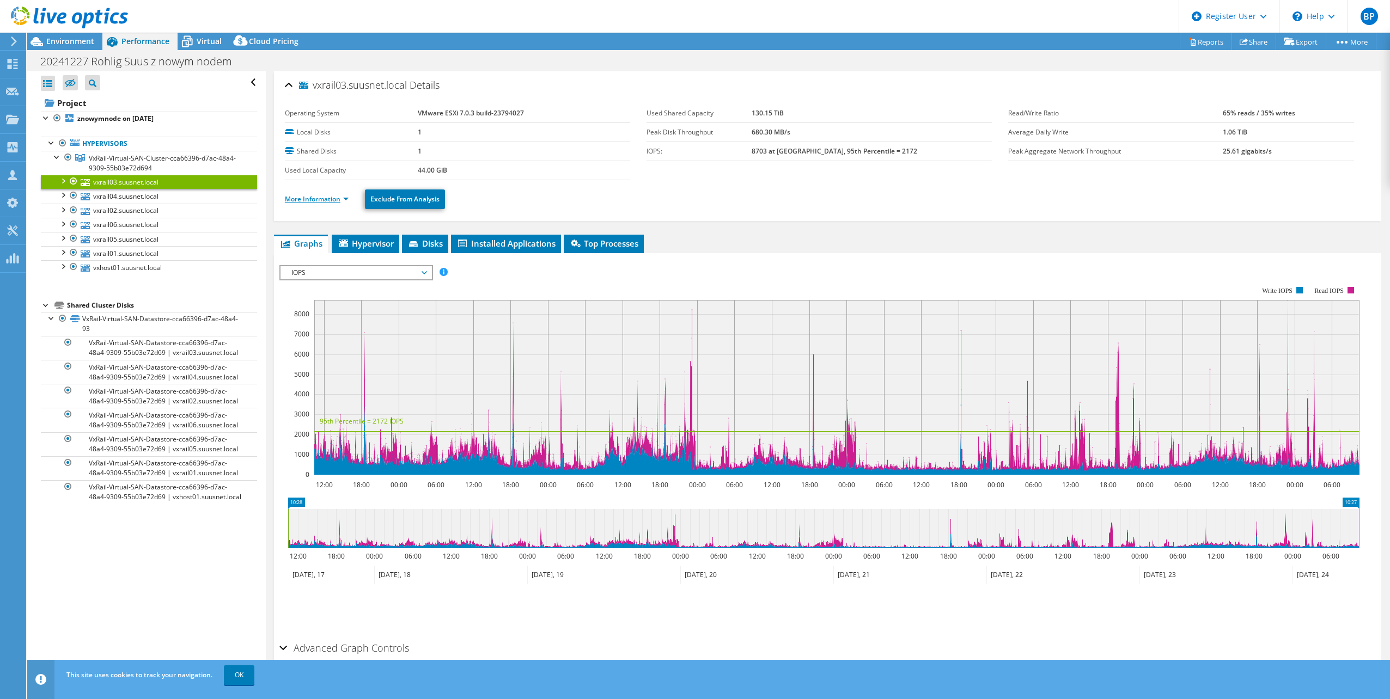
click at [327, 197] on link "More Information" at bounding box center [317, 198] width 64 height 9
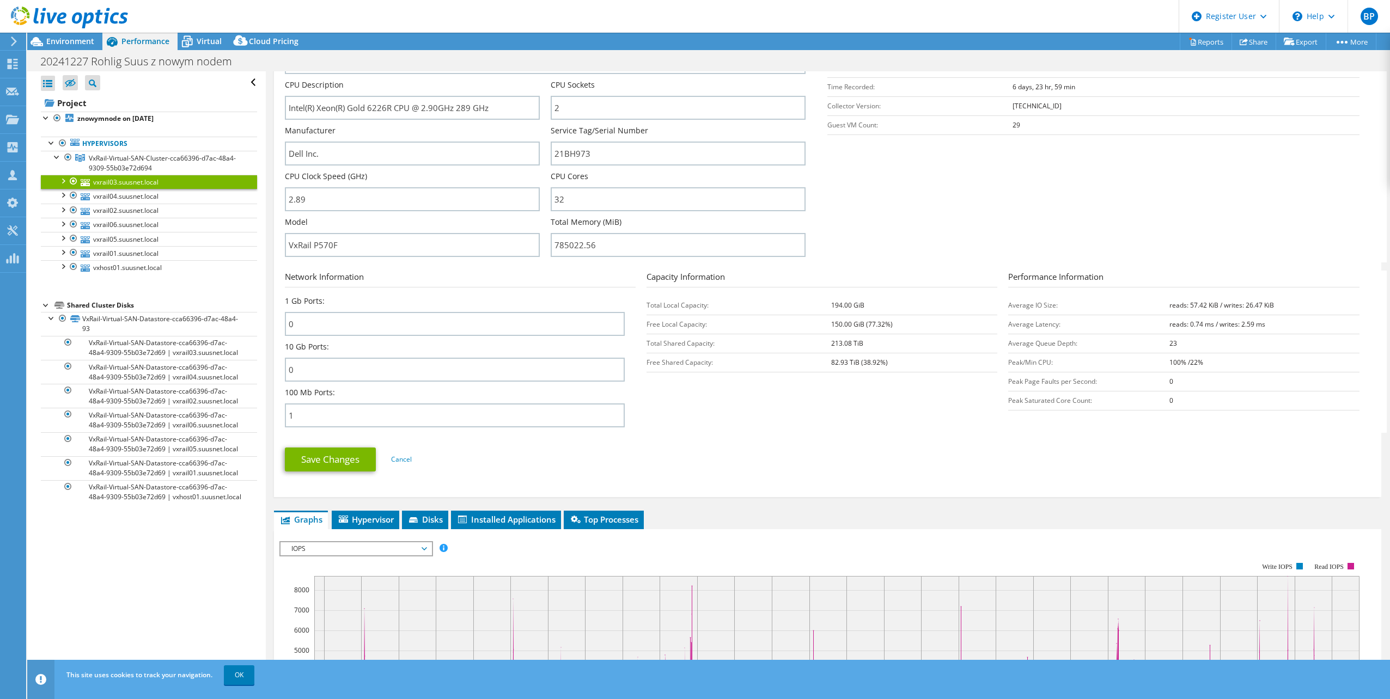
scroll to position [109, 0]
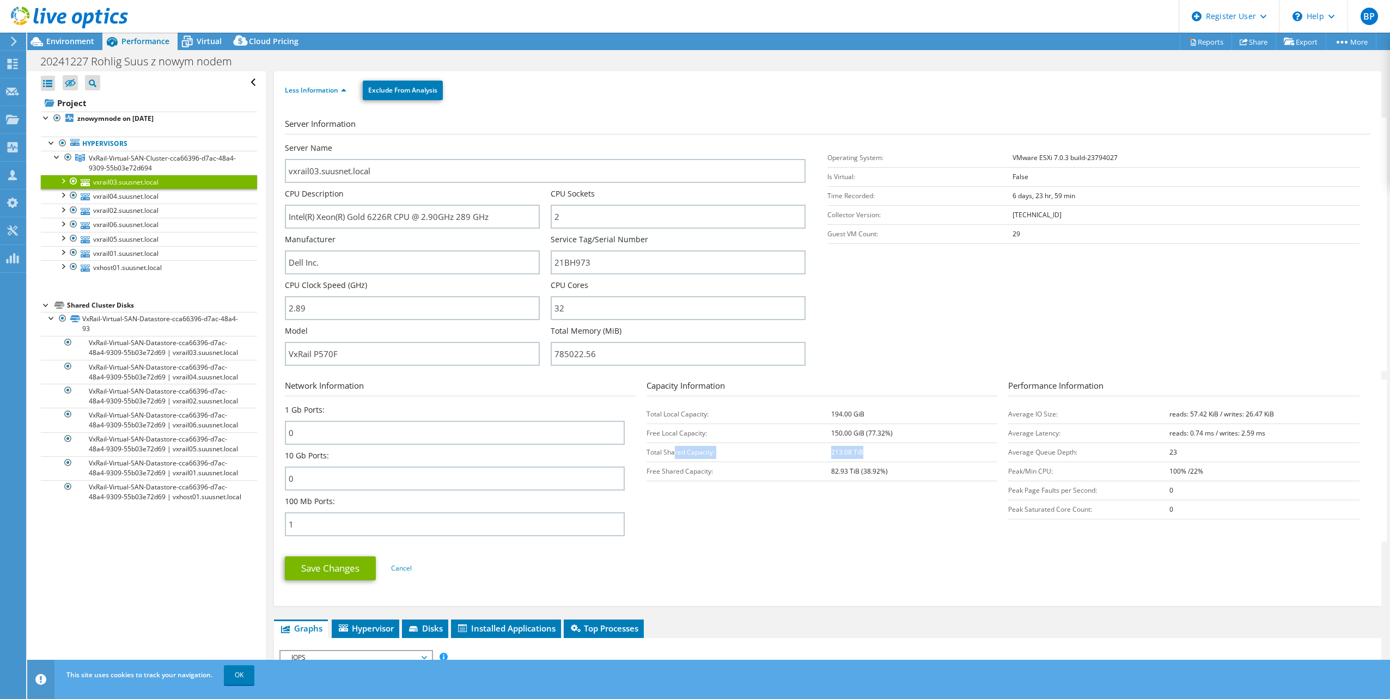
drag, startPoint x: 859, startPoint y: 453, endPoint x: 671, endPoint y: 458, distance: 187.4
click at [671, 458] on tr "Total Shared Capacity: 213.08 TiB" at bounding box center [822, 452] width 351 height 19
drag, startPoint x: 671, startPoint y: 458, endPoint x: 895, endPoint y: 543, distance: 239.5
click at [865, 565] on ul "Save Changes Cancel" at bounding box center [828, 567] width 1086 height 27
click at [574, 263] on input "21BH973" at bounding box center [678, 263] width 255 height 24
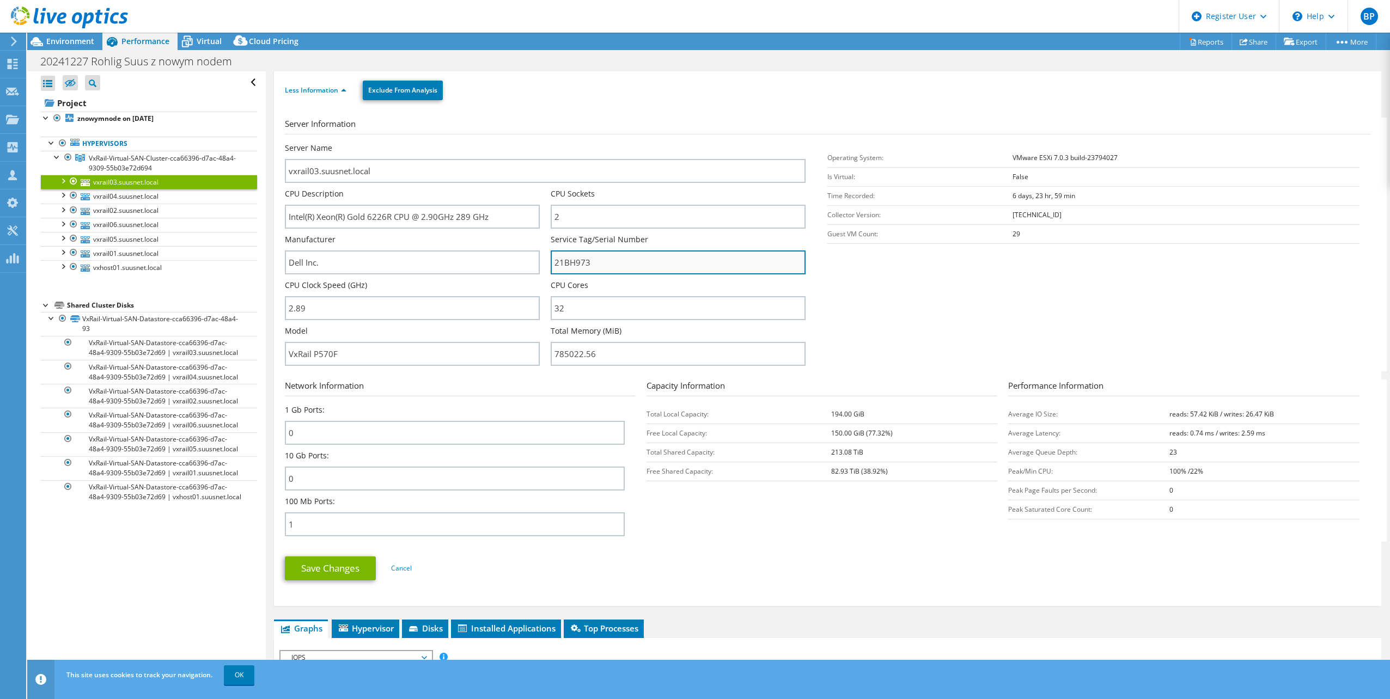
click at [574, 263] on input "21BH973" at bounding box center [678, 263] width 255 height 24
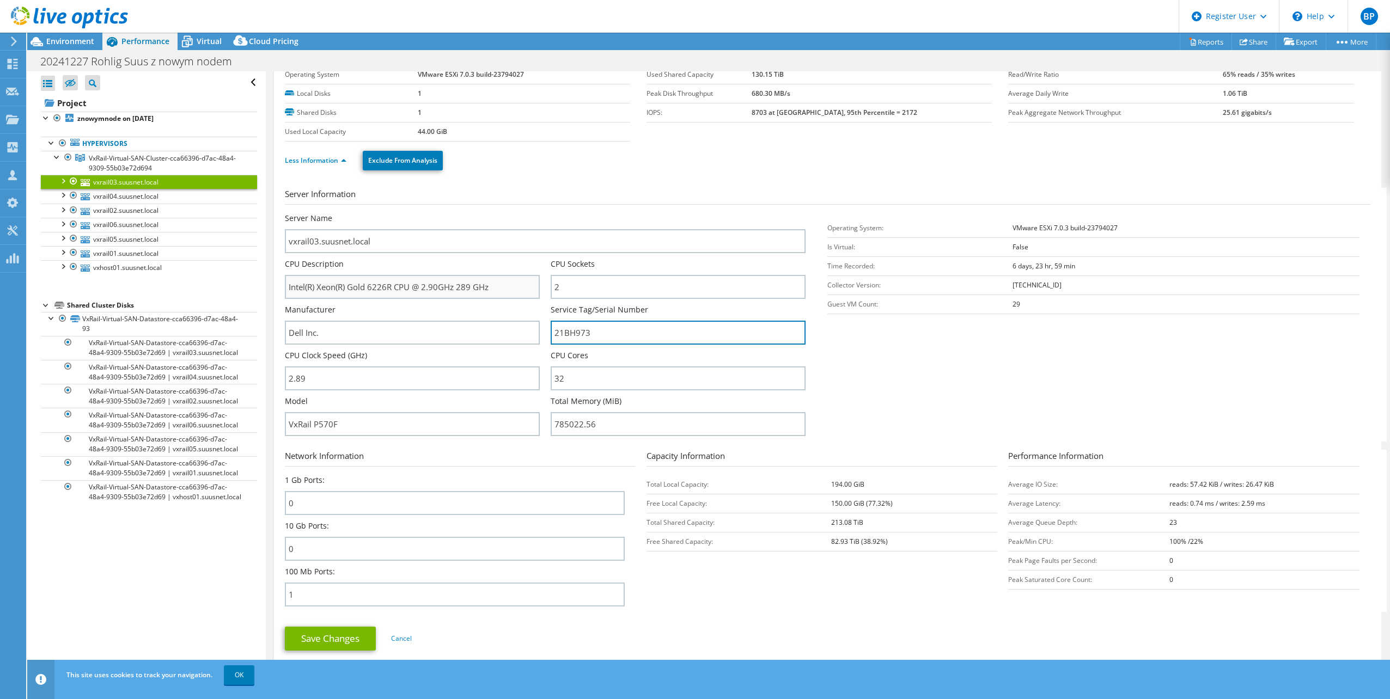
scroll to position [0, 0]
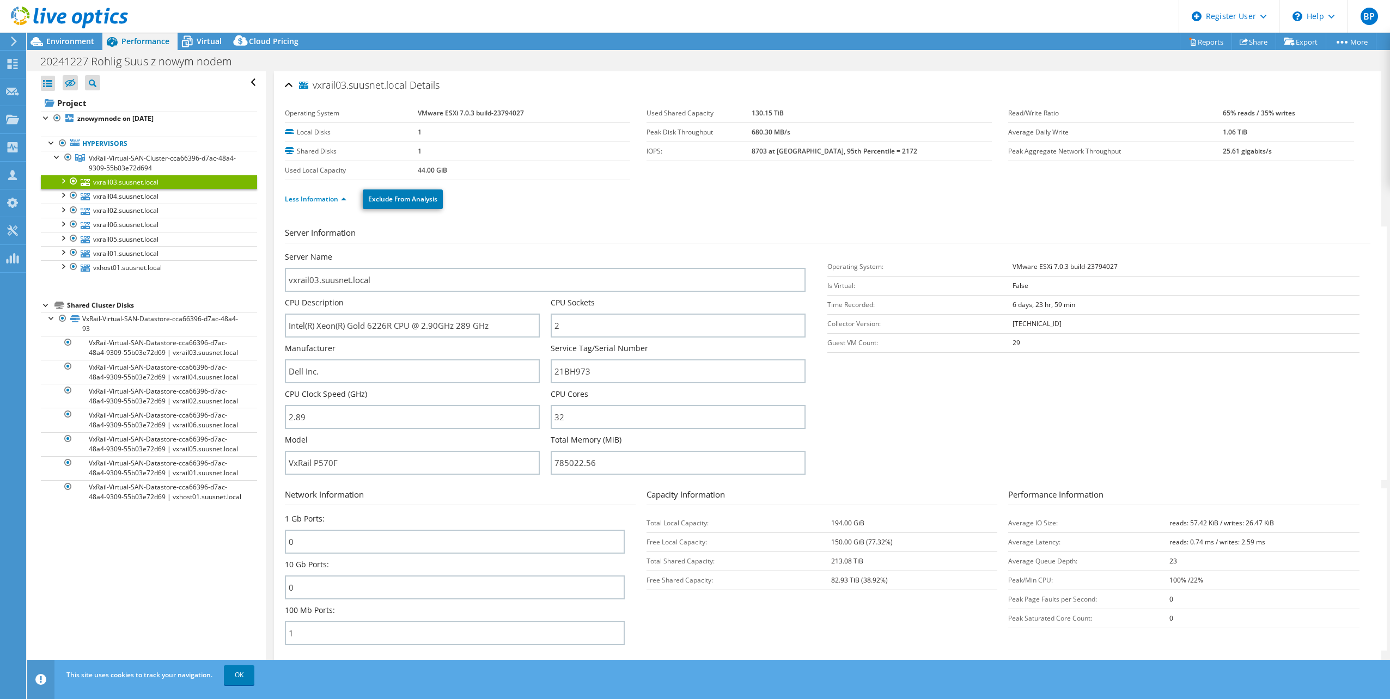
drag, startPoint x: 972, startPoint y: 404, endPoint x: 1010, endPoint y: 398, distance: 38.0
click at [972, 404] on section "Server Information Server Name vxrail03.suusnet.local CPU Description Intel(R) …" at bounding box center [830, 354] width 1091 height 254
click at [119, 163] on span "VxRail-Virtual-SAN-Cluster-cca66396-d7ac-48a4-9309-55b03e72d694" at bounding box center [162, 163] width 147 height 19
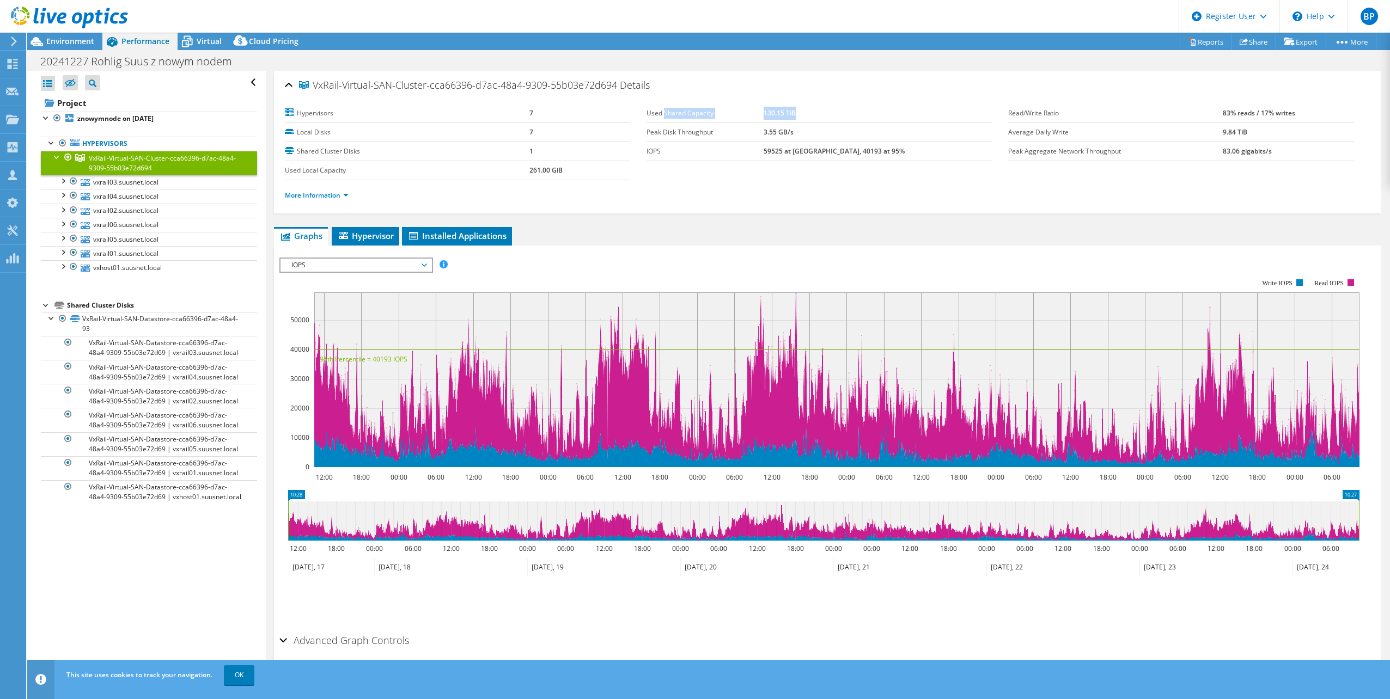
drag, startPoint x: 661, startPoint y: 114, endPoint x: 905, endPoint y: 122, distance: 244.2
click at [905, 122] on tr "Used Shared Capacity 130.15 TiB" at bounding box center [819, 113] width 345 height 19
click at [306, 192] on link "More Information" at bounding box center [317, 195] width 64 height 9
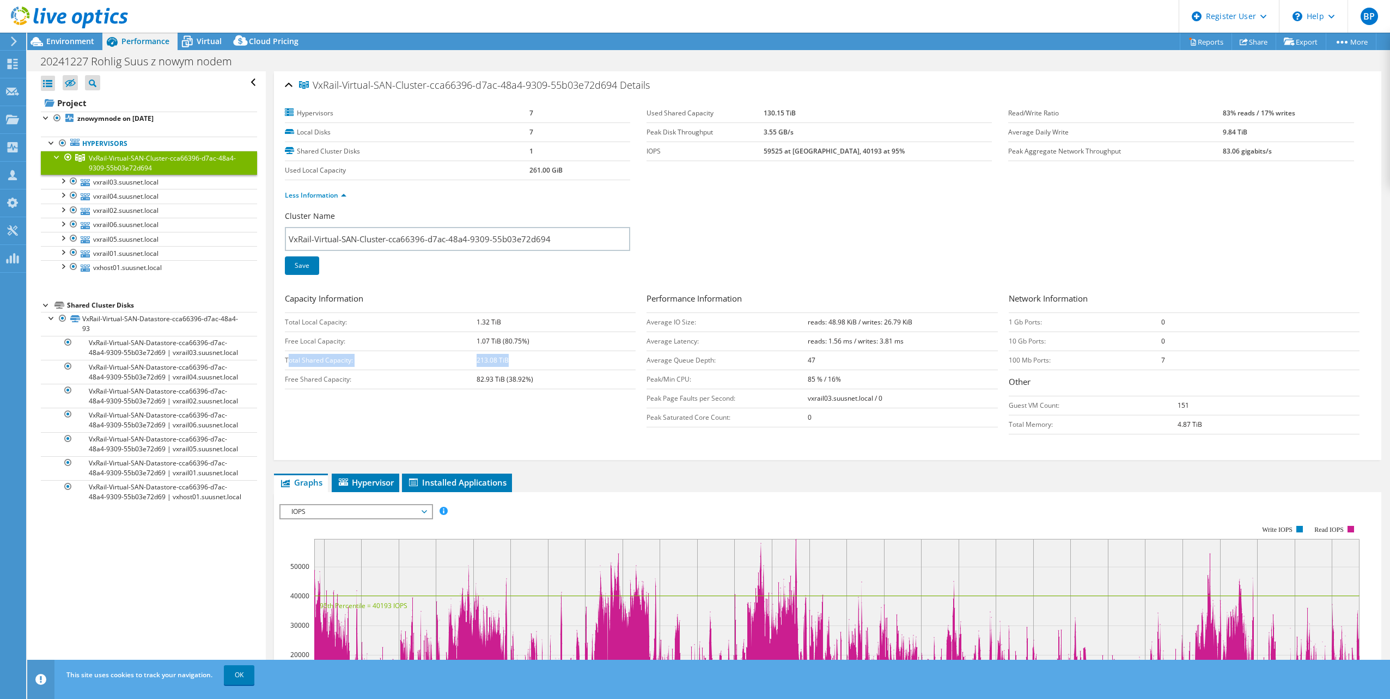
drag, startPoint x: 289, startPoint y: 363, endPoint x: 534, endPoint y: 358, distance: 245.2
click at [534, 358] on tr "Total Shared Capacity: 213.08 TiB" at bounding box center [460, 360] width 351 height 19
click at [118, 348] on link "VxRail-Virtual-SAN-Datastore-cca66396-d7ac-48a4-9309-55b03e72d69 | vxrail03.suu…" at bounding box center [149, 348] width 216 height 24
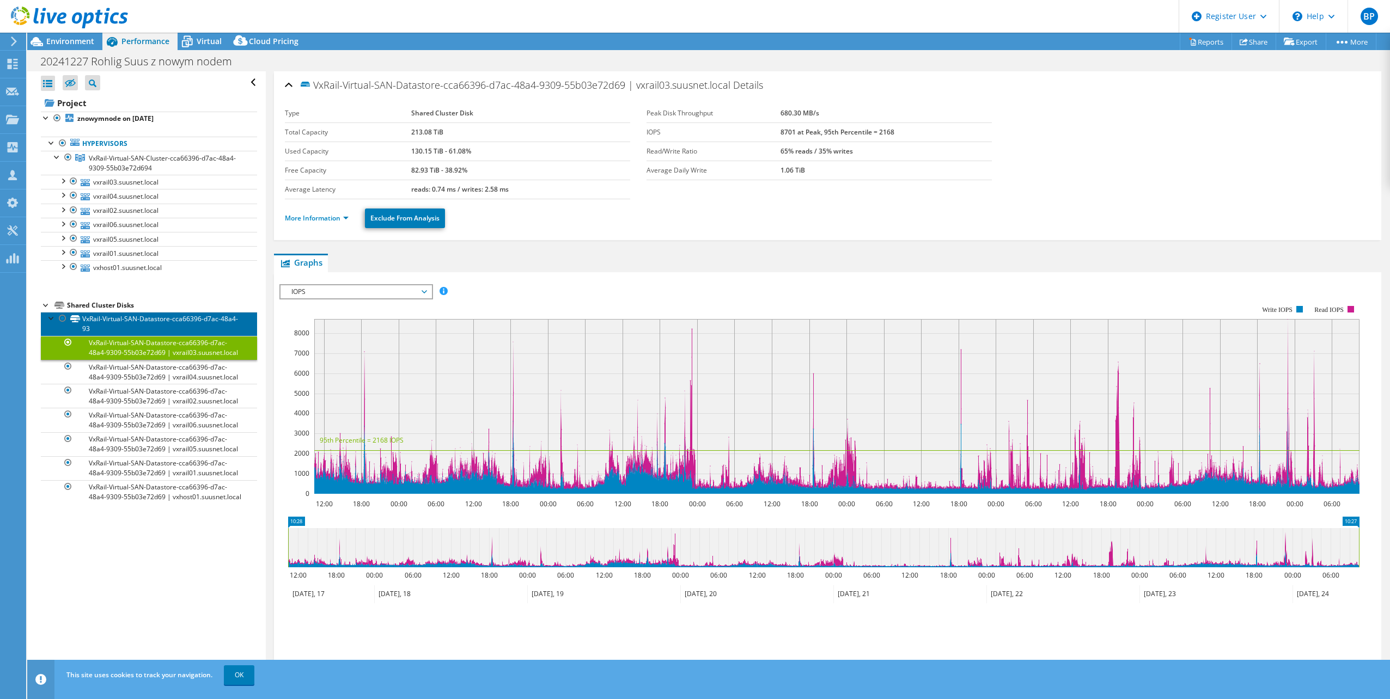
click at [144, 319] on link "VxRail-Virtual-SAN-Datastore-cca66396-d7ac-48a4-93" at bounding box center [149, 324] width 216 height 24
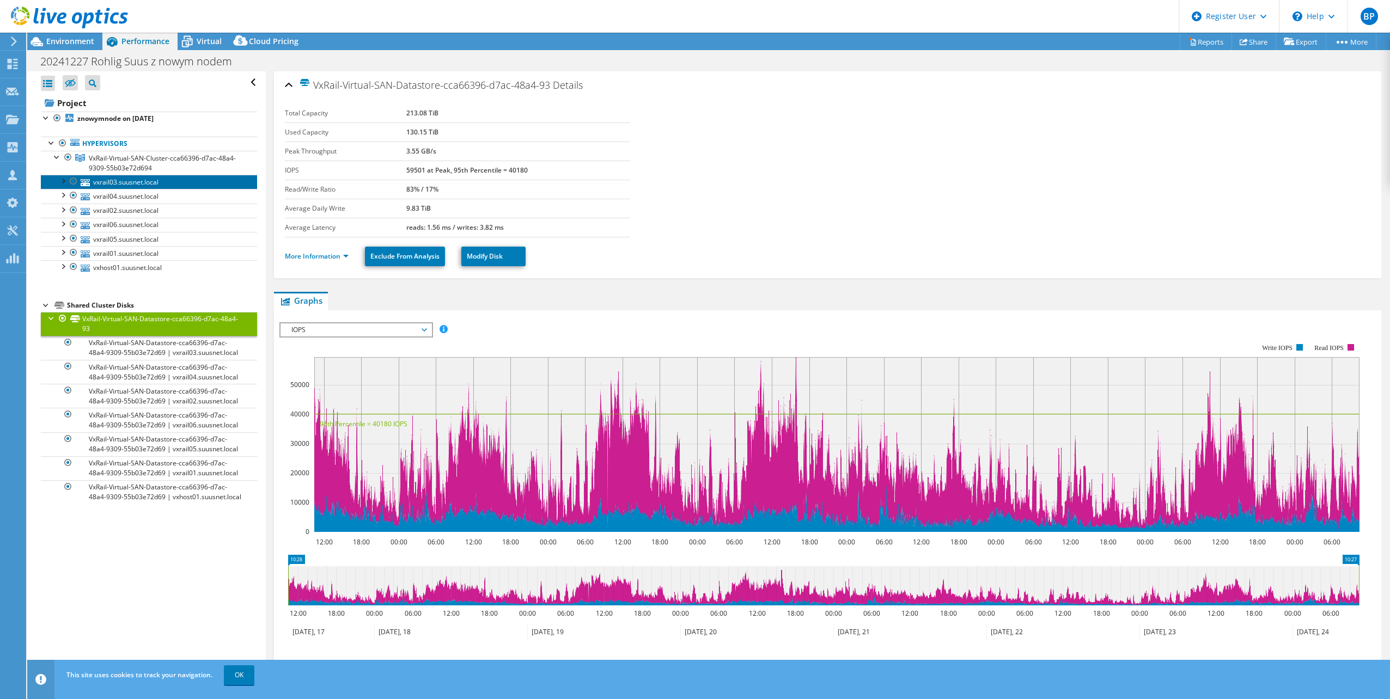
click at [129, 178] on link "vxrail03.suusnet.local" at bounding box center [149, 182] width 216 height 14
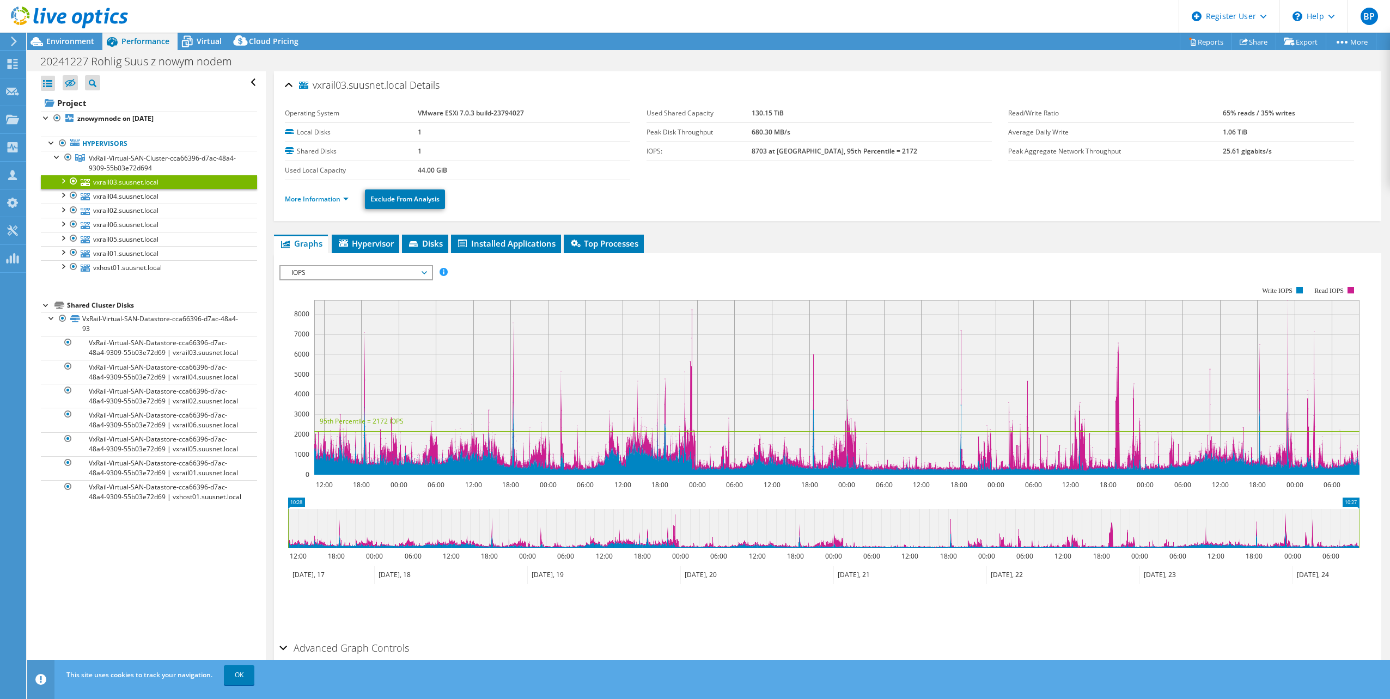
select select "EUFrankfurt"
select select "USD"
click at [75, 38] on span "Environment" at bounding box center [70, 41] width 48 height 10
